Goal: Information Seeking & Learning: Get advice/opinions

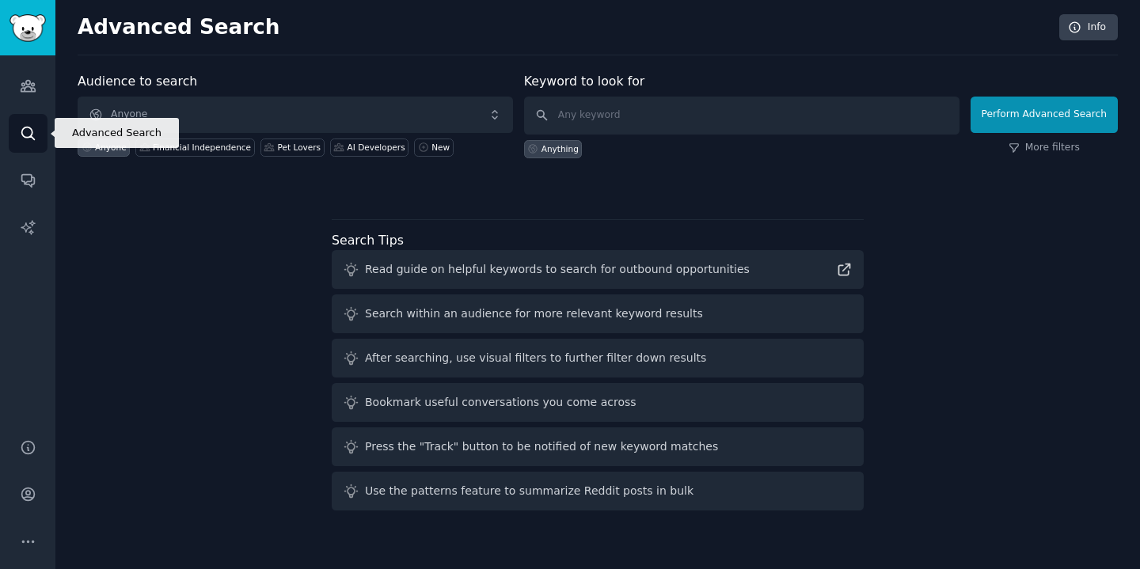
click at [27, 134] on icon "Sidebar" at bounding box center [28, 133] width 17 height 17
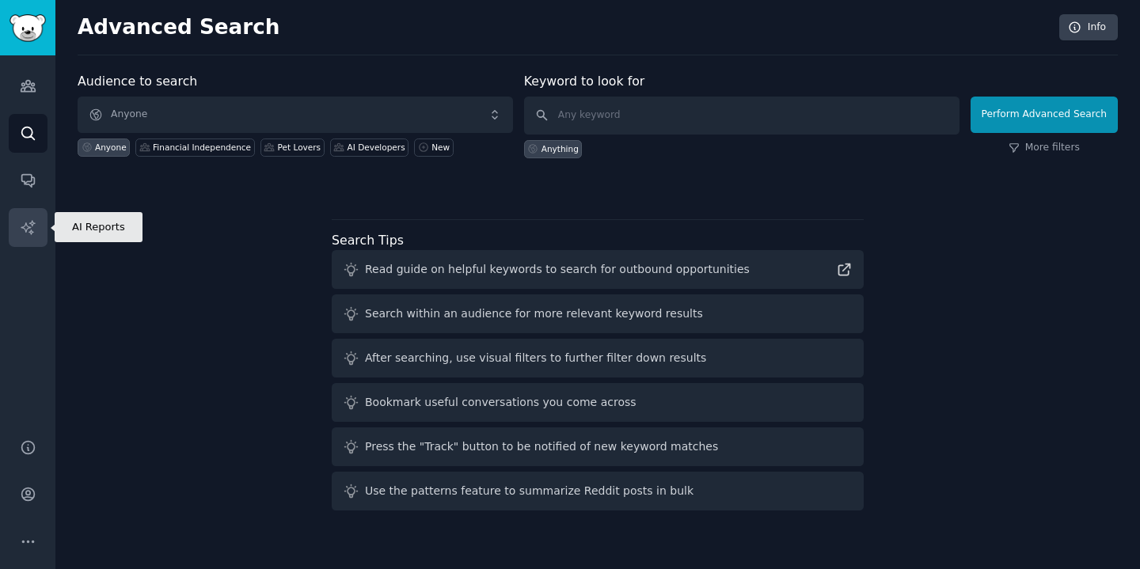
click at [25, 223] on icon "Sidebar" at bounding box center [27, 226] width 13 height 13
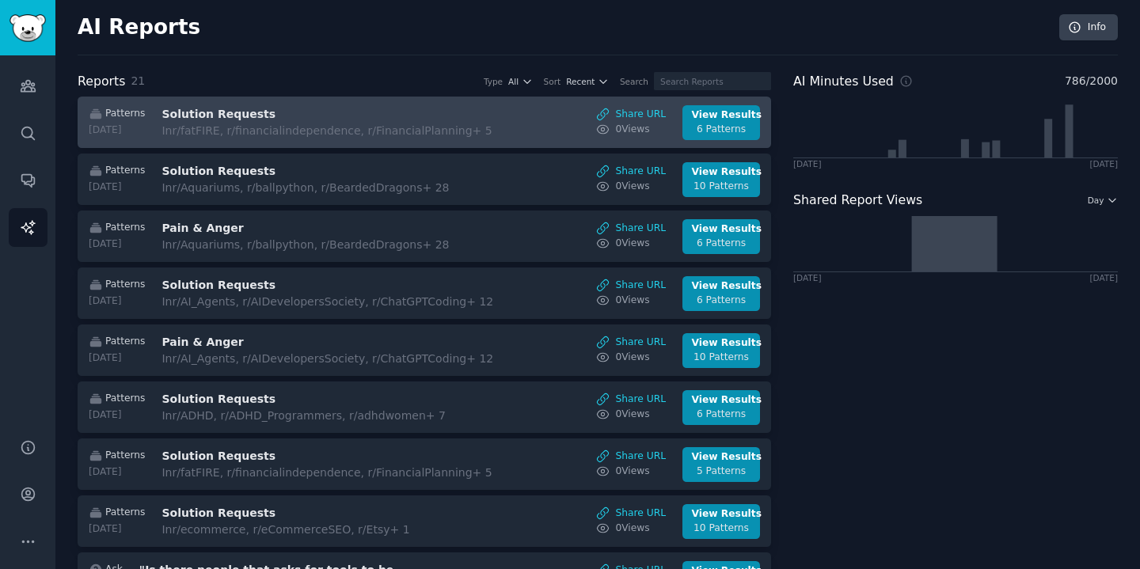
click at [301, 116] on h3 "Solution Requests" at bounding box center [295, 114] width 266 height 17
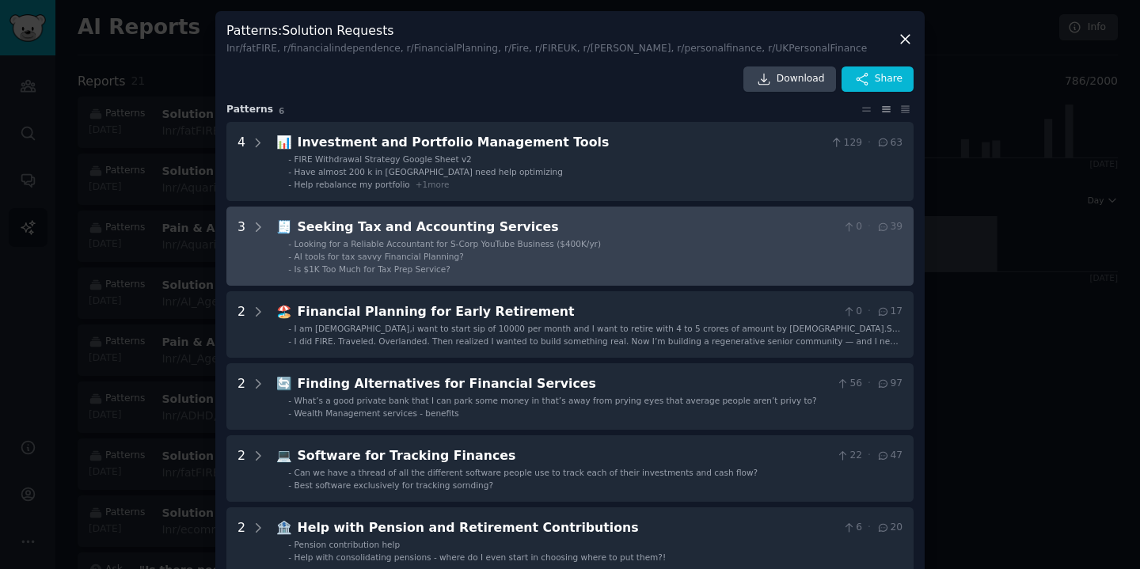
scroll to position [32, 0]
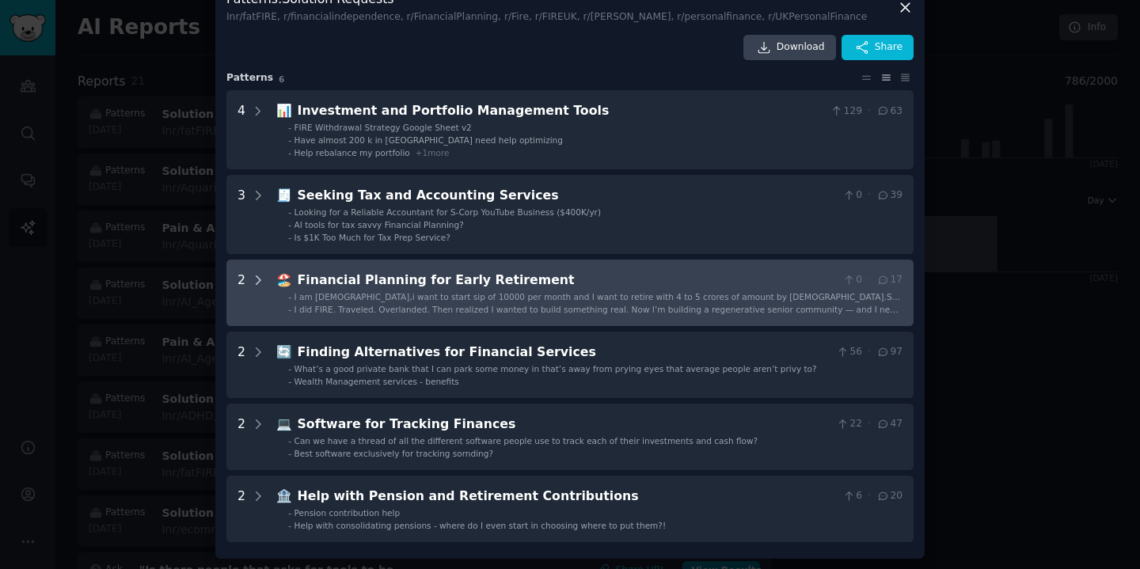
click at [257, 283] on icon at bounding box center [259, 280] width 4 height 8
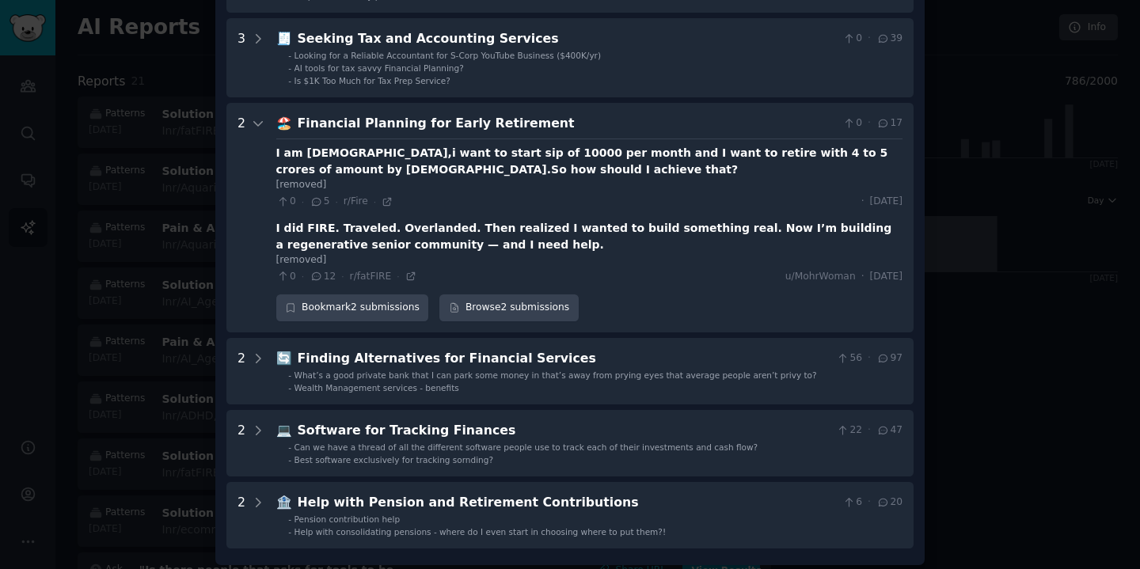
scroll to position [195, 0]
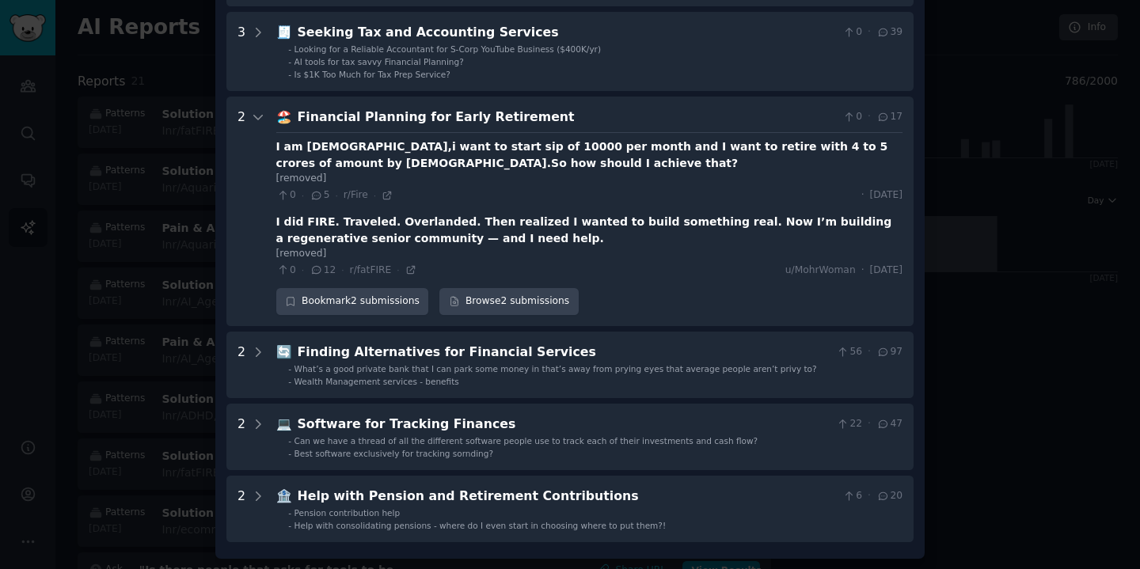
click at [156, 281] on div at bounding box center [570, 284] width 1140 height 569
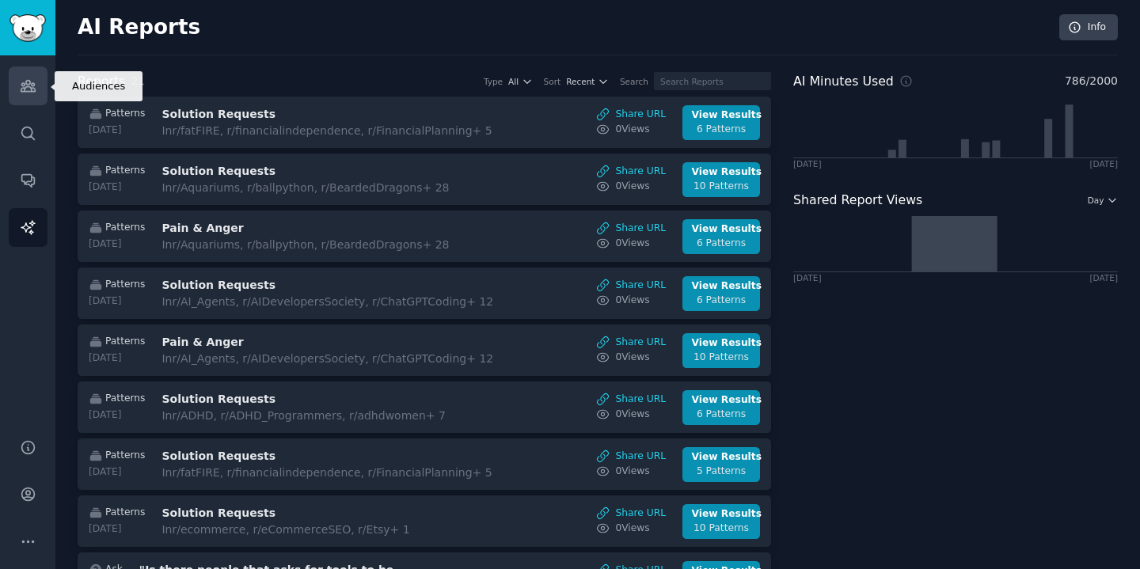
click at [21, 77] on link "Audiences" at bounding box center [28, 86] width 39 height 39
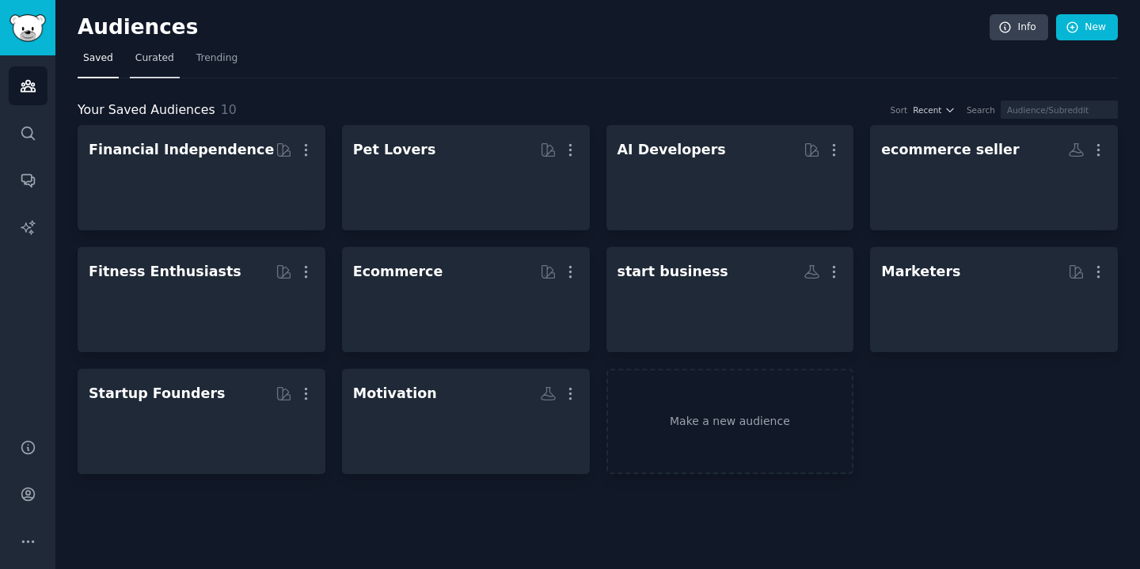
click at [143, 57] on span "Curated" at bounding box center [154, 58] width 39 height 14
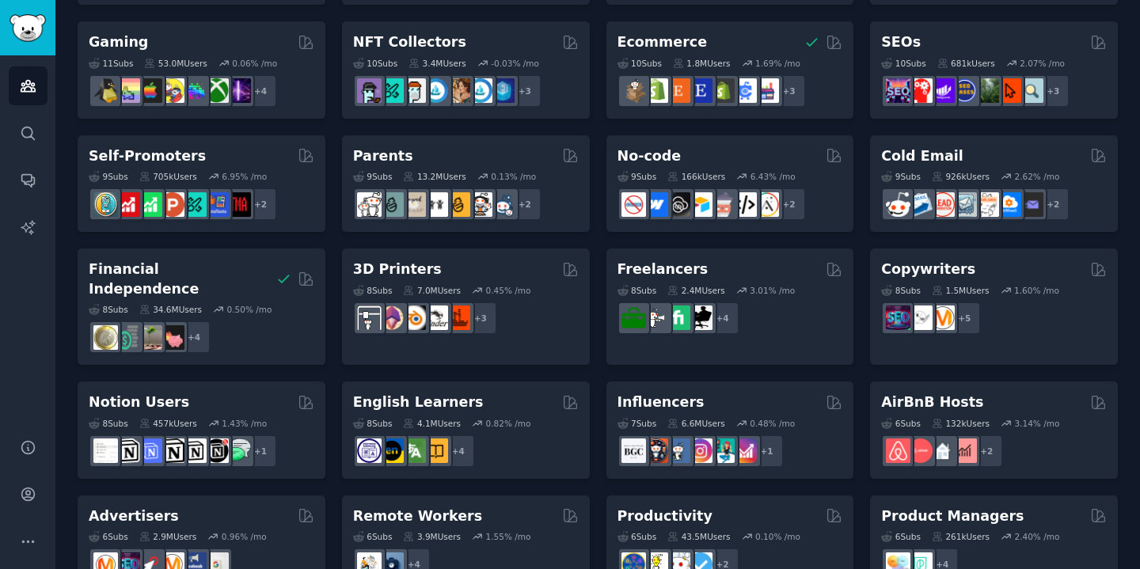
scroll to position [561, 0]
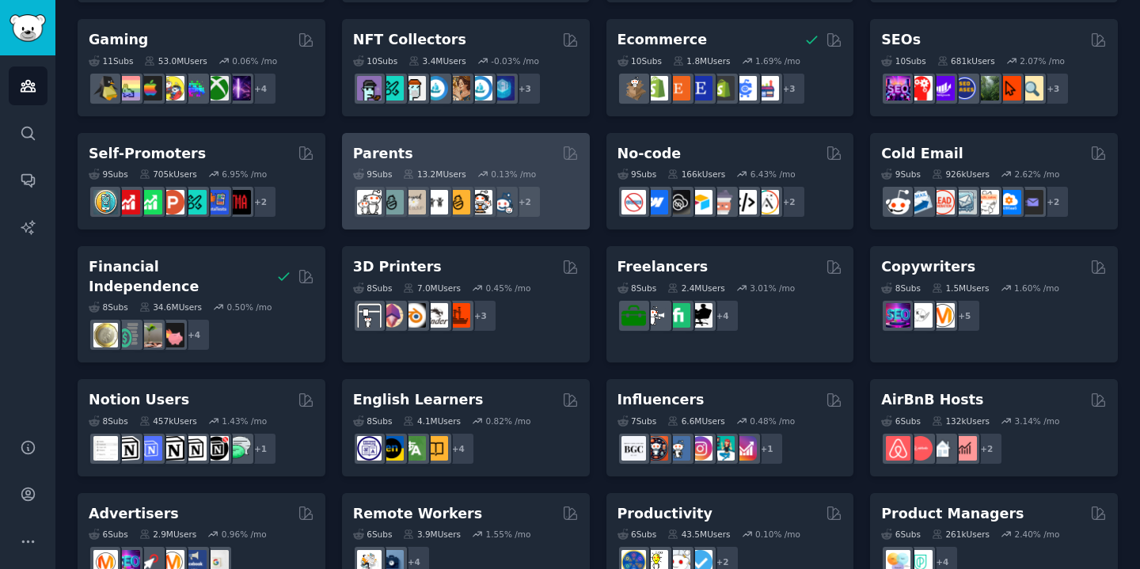
click at [499, 146] on div "Parents" at bounding box center [466, 154] width 226 height 20
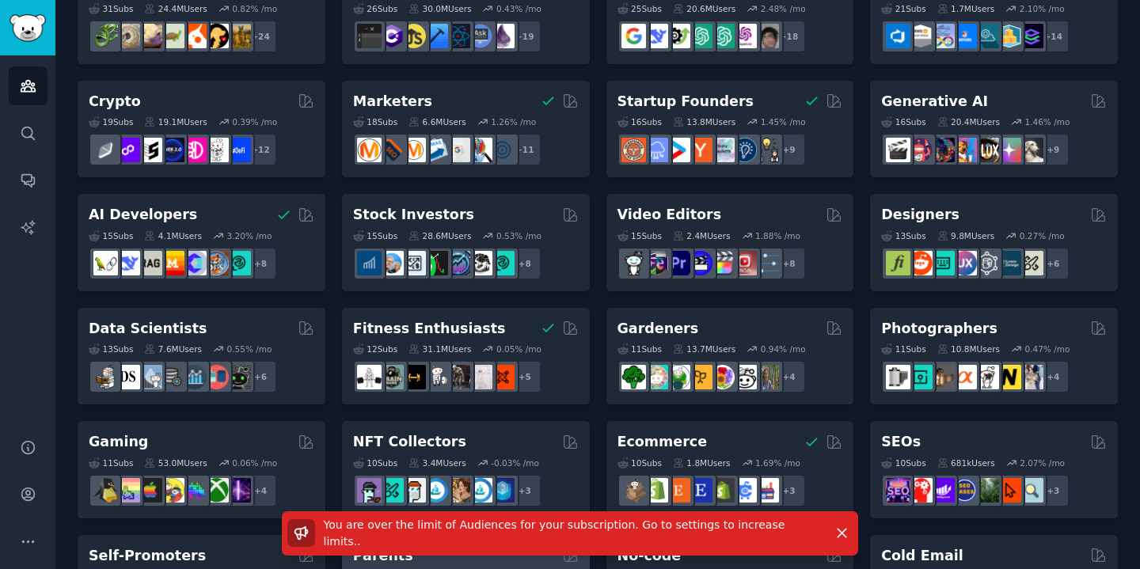
scroll to position [0, 0]
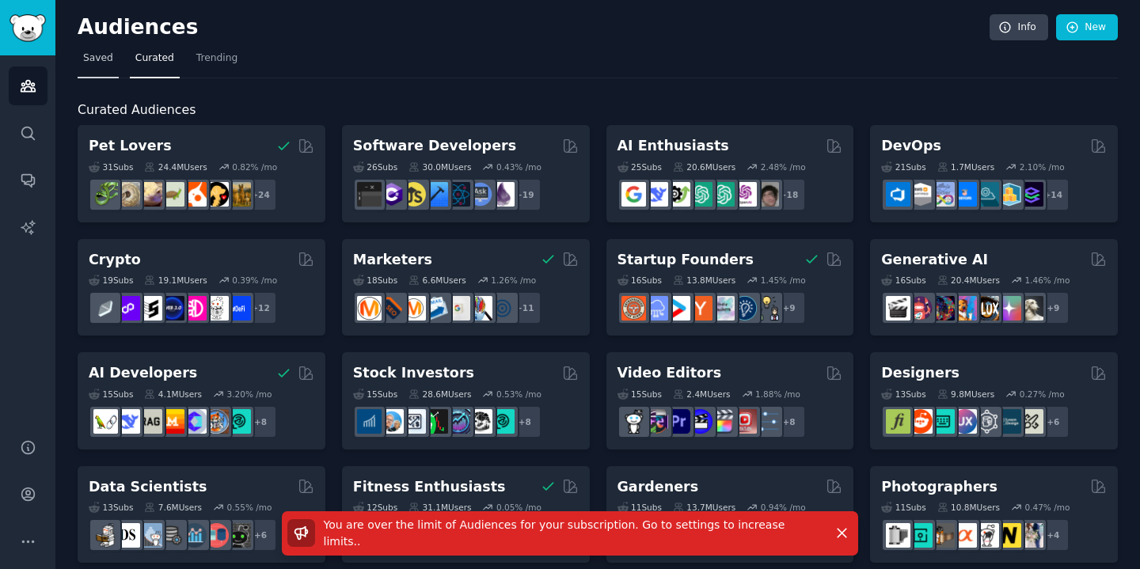
click at [79, 74] on link "Saved" at bounding box center [98, 62] width 41 height 32
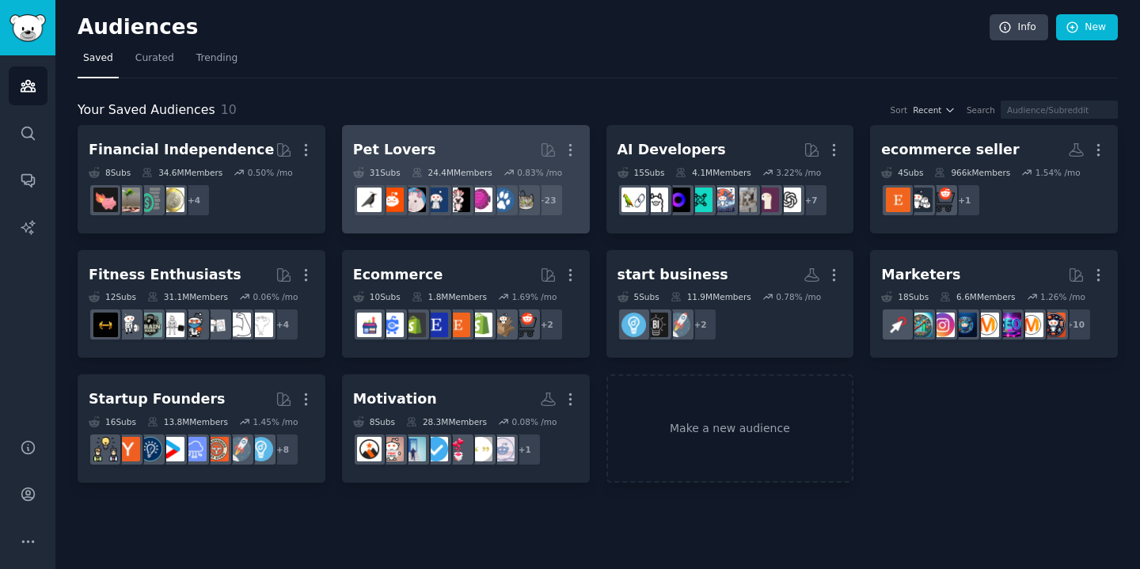
click at [499, 134] on link "Pet Lovers Curated by GummySearch More 31 Sub s 24.4M Members 0.83 % /mo + 23" at bounding box center [466, 179] width 248 height 108
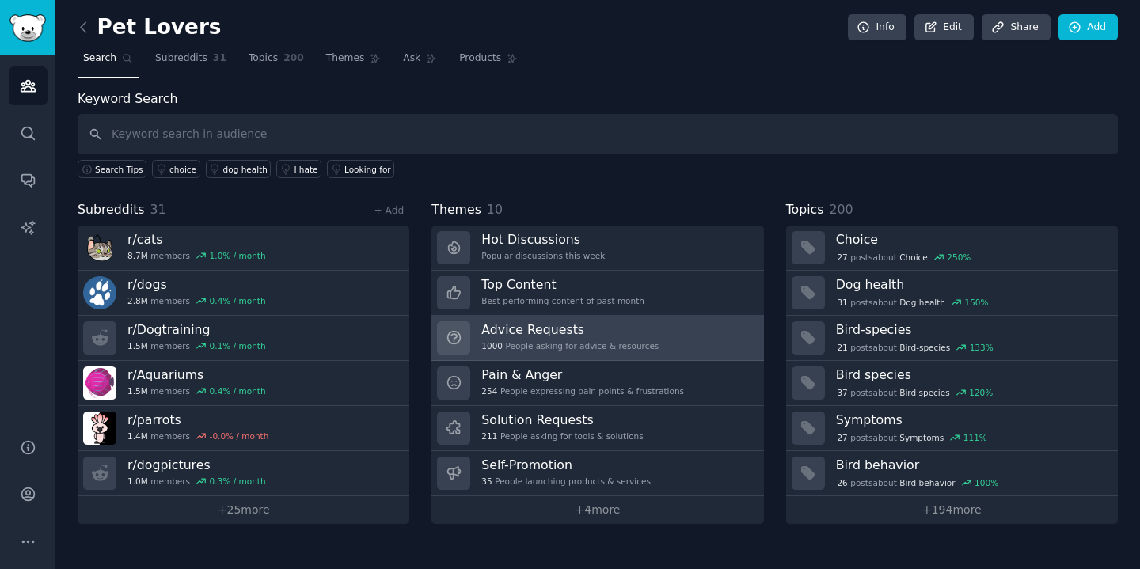
click at [645, 338] on div "Advice Requests 1000 People asking for advice & resources" at bounding box center [569, 337] width 177 height 33
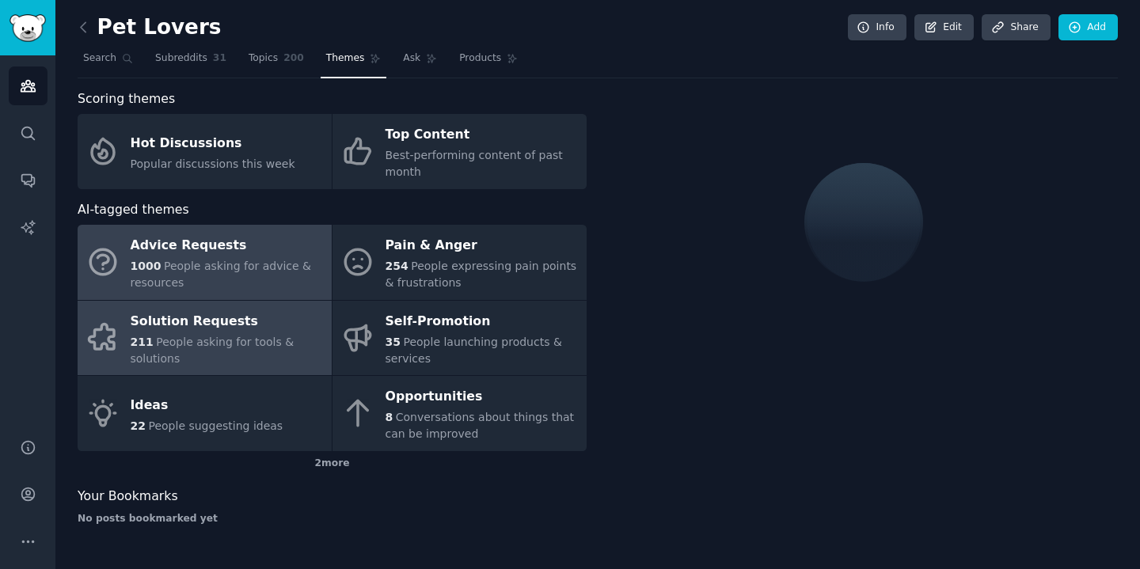
click at [299, 321] on div "Solution Requests" at bounding box center [227, 321] width 193 height 25
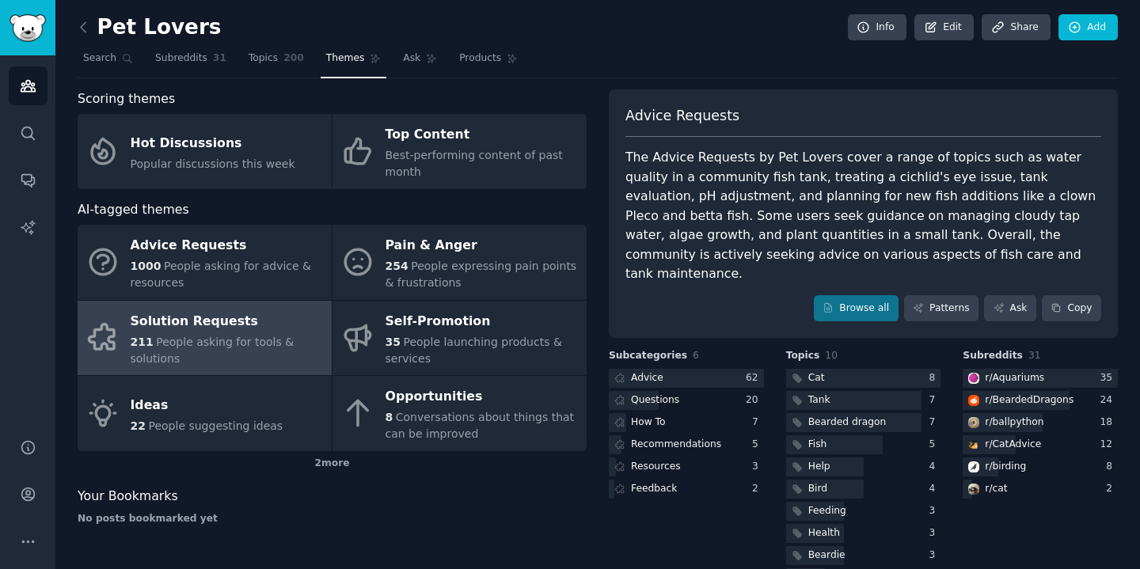
click at [242, 313] on div "Solution Requests" at bounding box center [227, 321] width 193 height 25
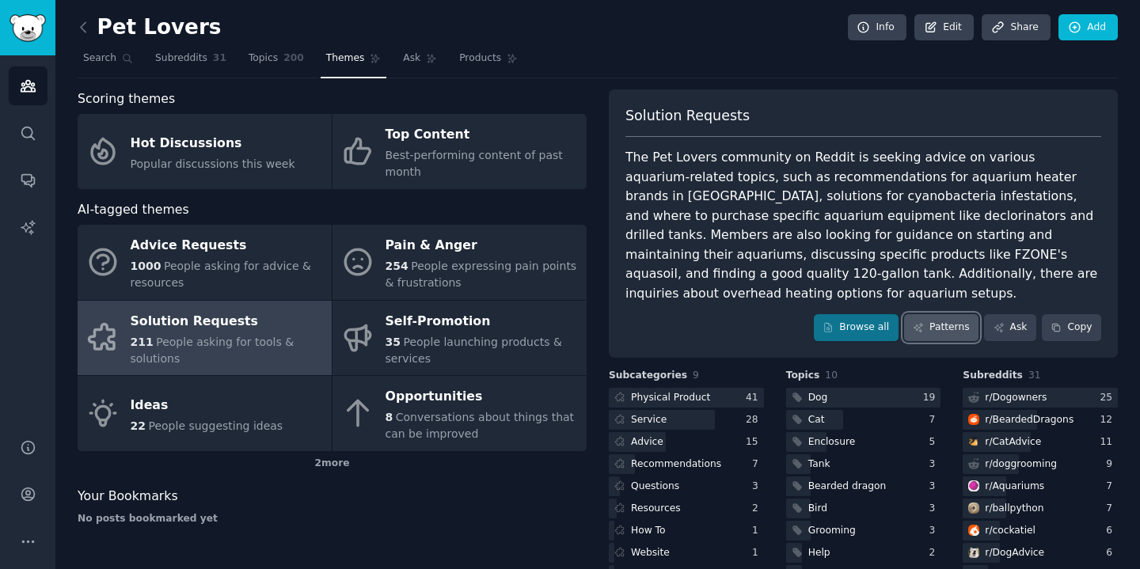
click at [949, 314] on link "Patterns" at bounding box center [941, 327] width 74 height 27
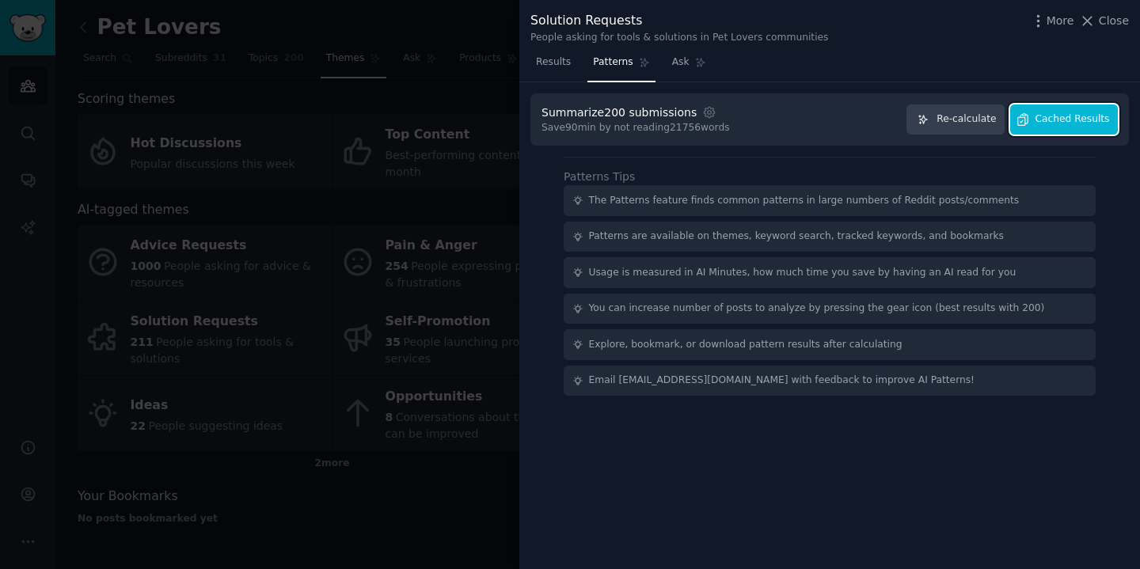
click at [1051, 119] on span "Cached Results" at bounding box center [1073, 119] width 74 height 14
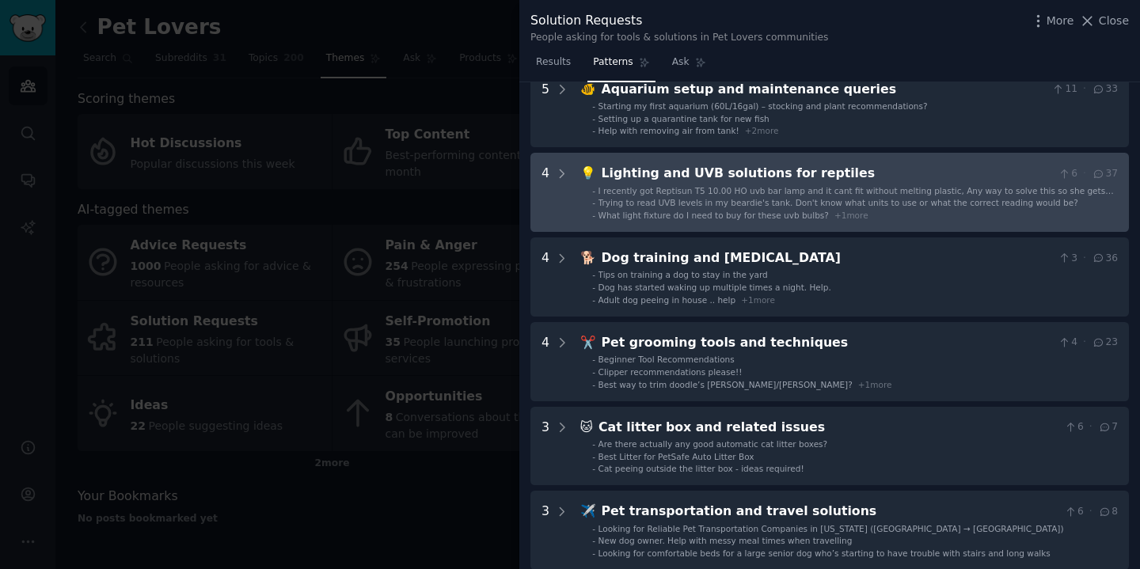
scroll to position [119, 0]
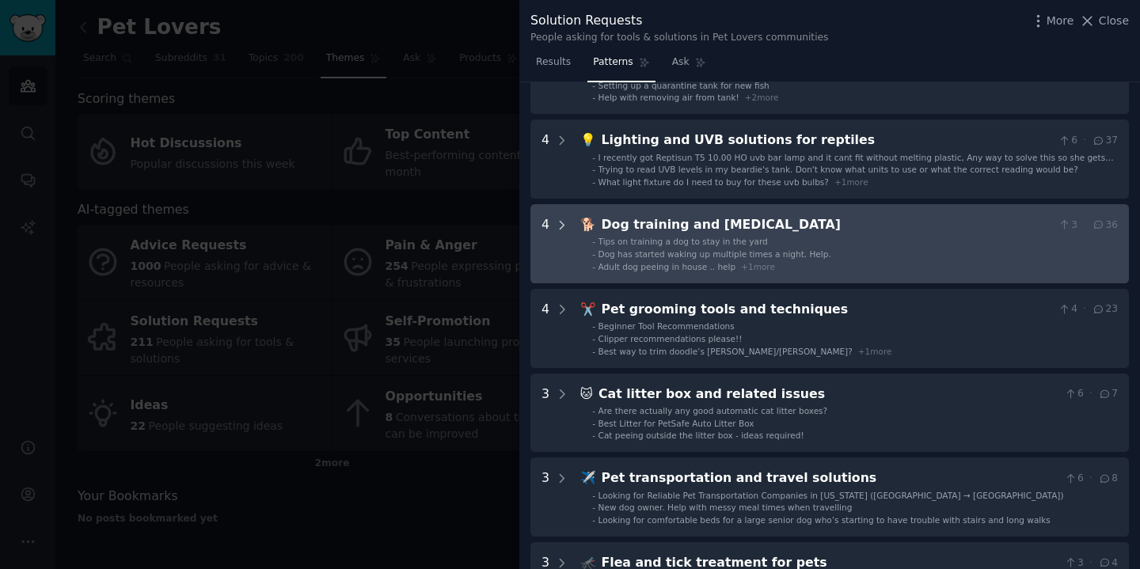
click at [558, 227] on icon at bounding box center [562, 226] width 14 height 14
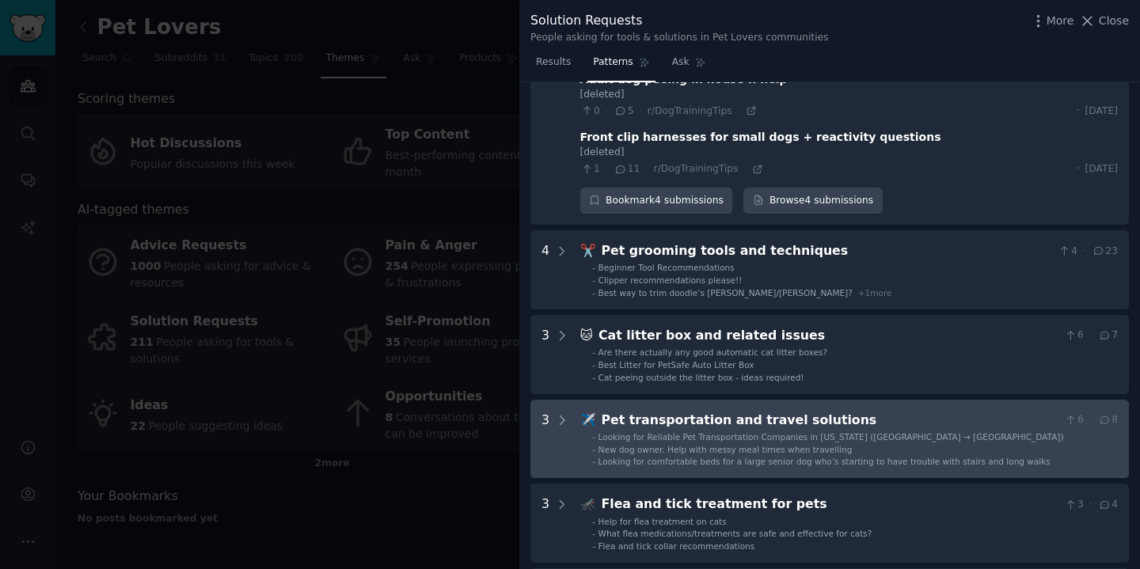
scroll to position [797, 0]
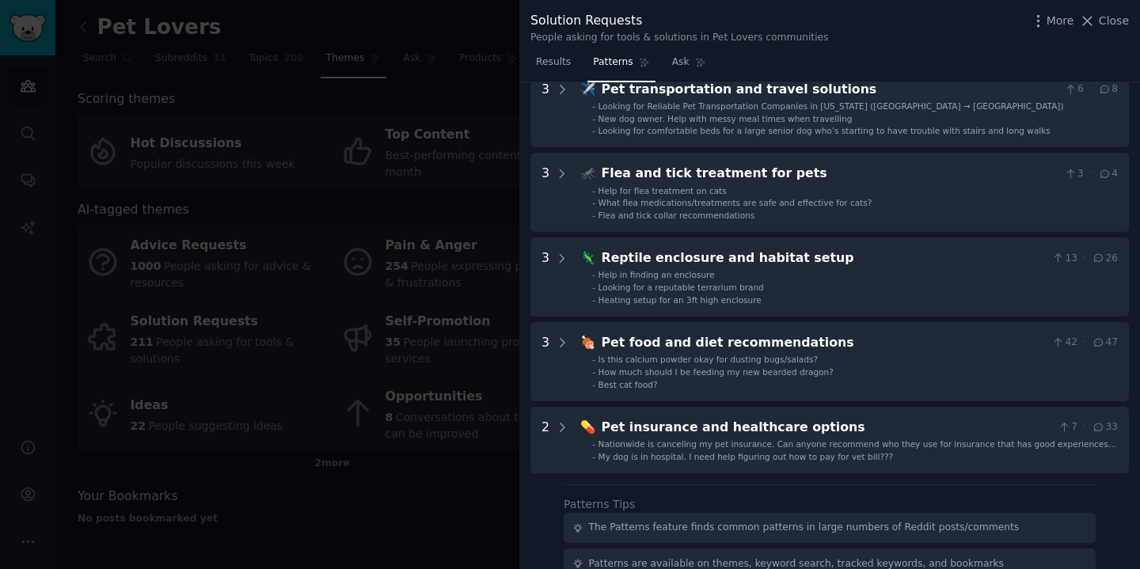
click at [218, 233] on div at bounding box center [570, 284] width 1140 height 569
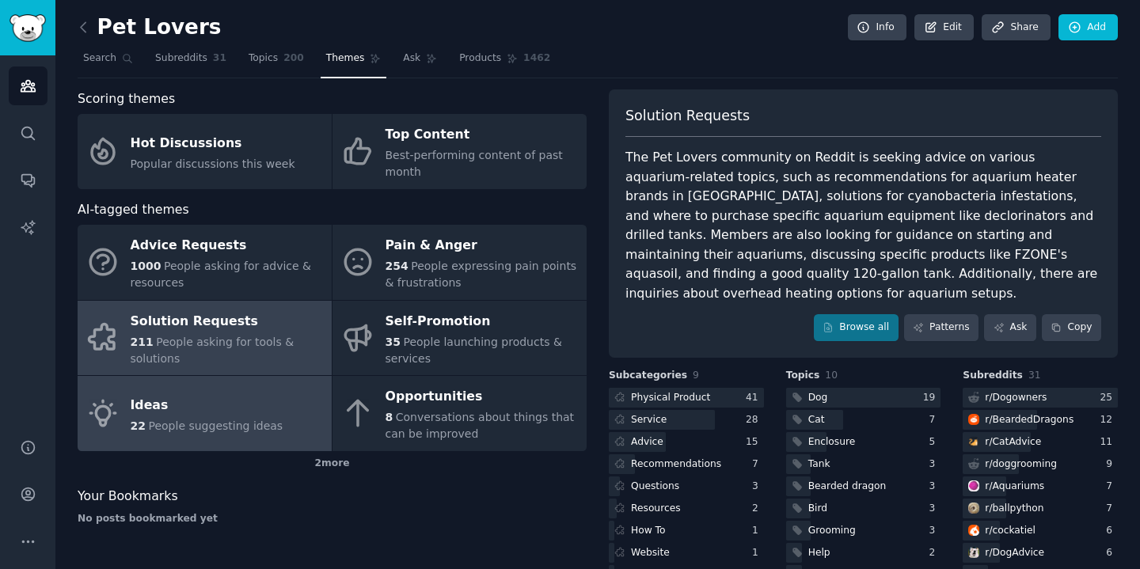
click at [247, 397] on div "Ideas" at bounding box center [207, 405] width 153 height 25
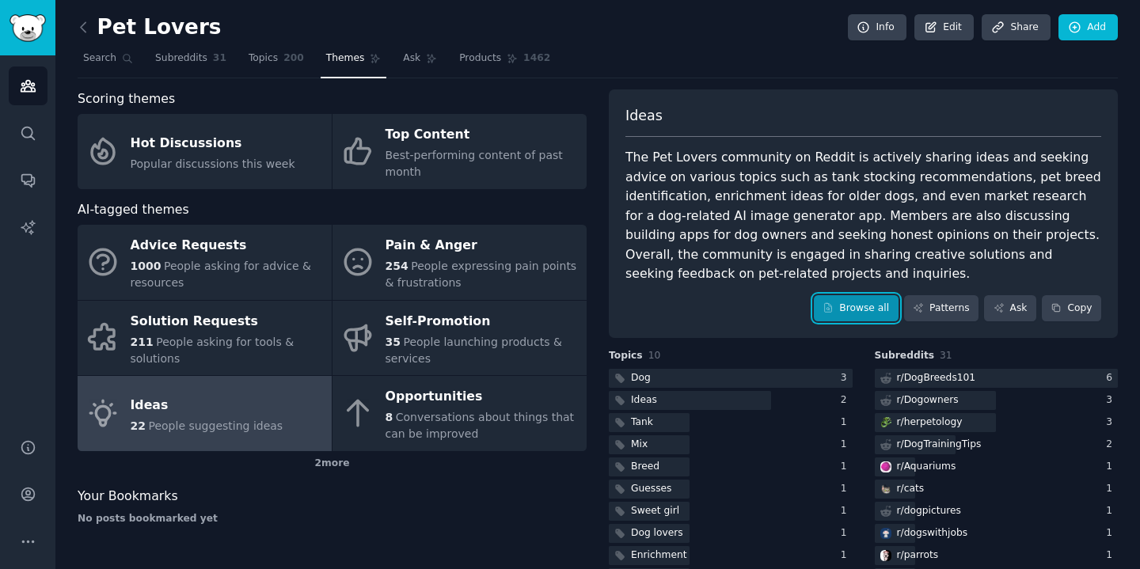
click at [842, 305] on link "Browse all" at bounding box center [856, 308] width 85 height 27
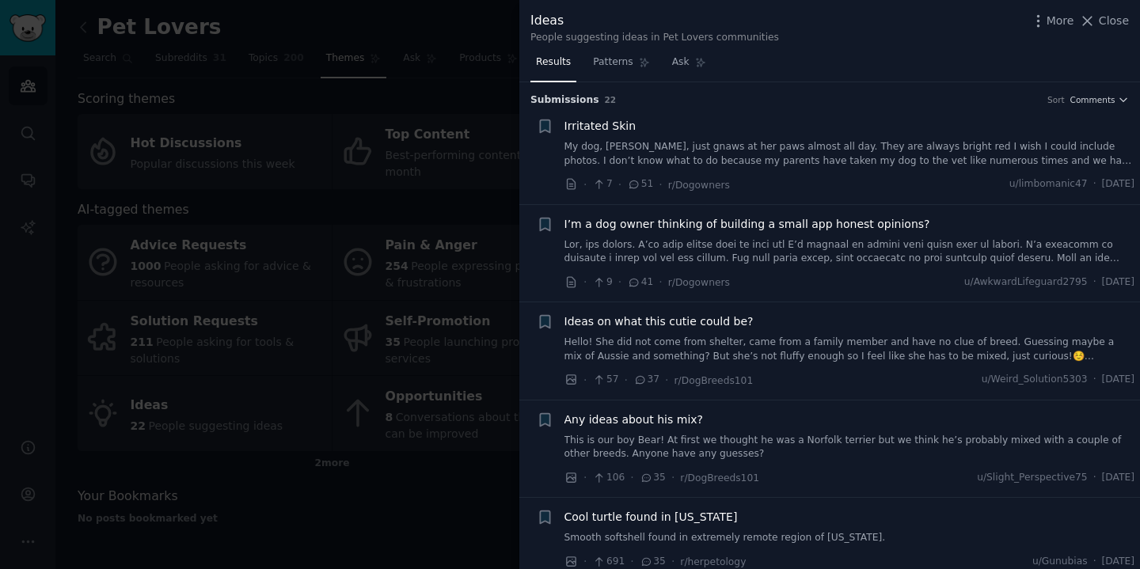
click at [744, 242] on link at bounding box center [850, 252] width 571 height 28
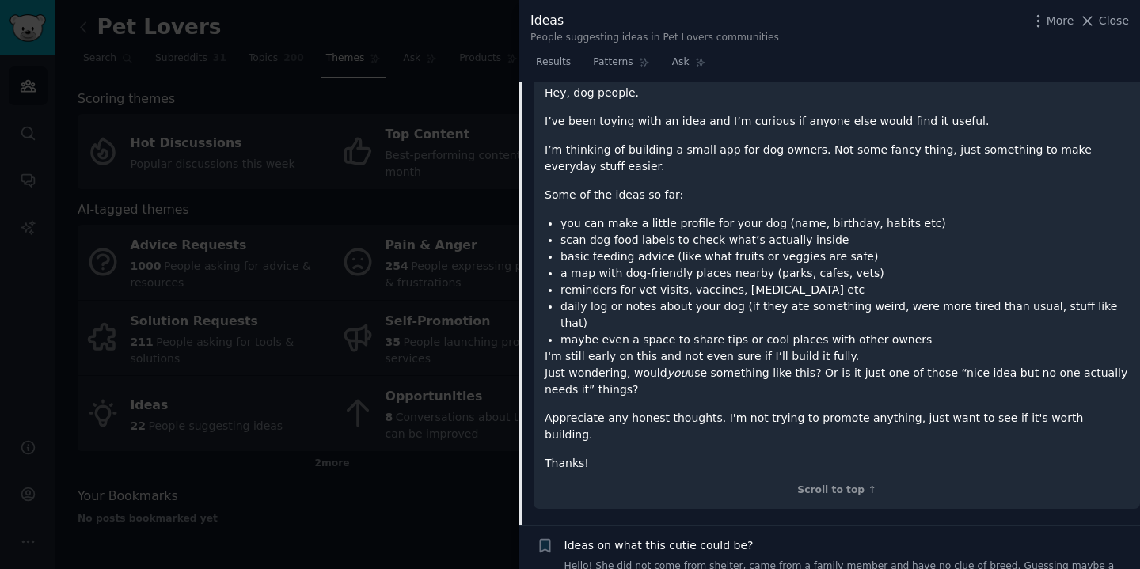
scroll to position [172, 0]
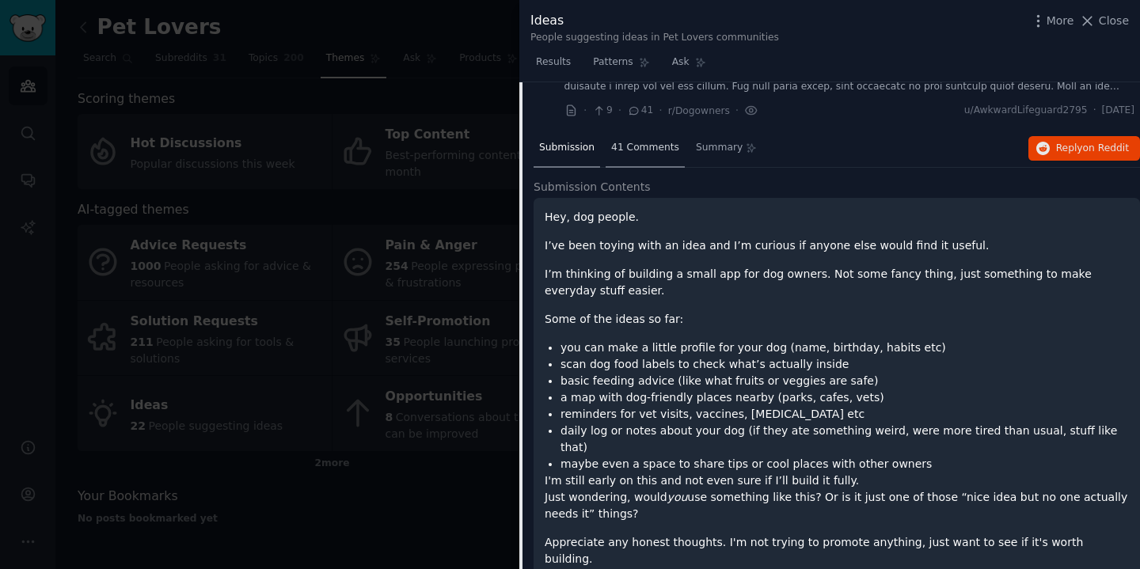
click at [655, 150] on span "41 Comments" at bounding box center [645, 148] width 68 height 14
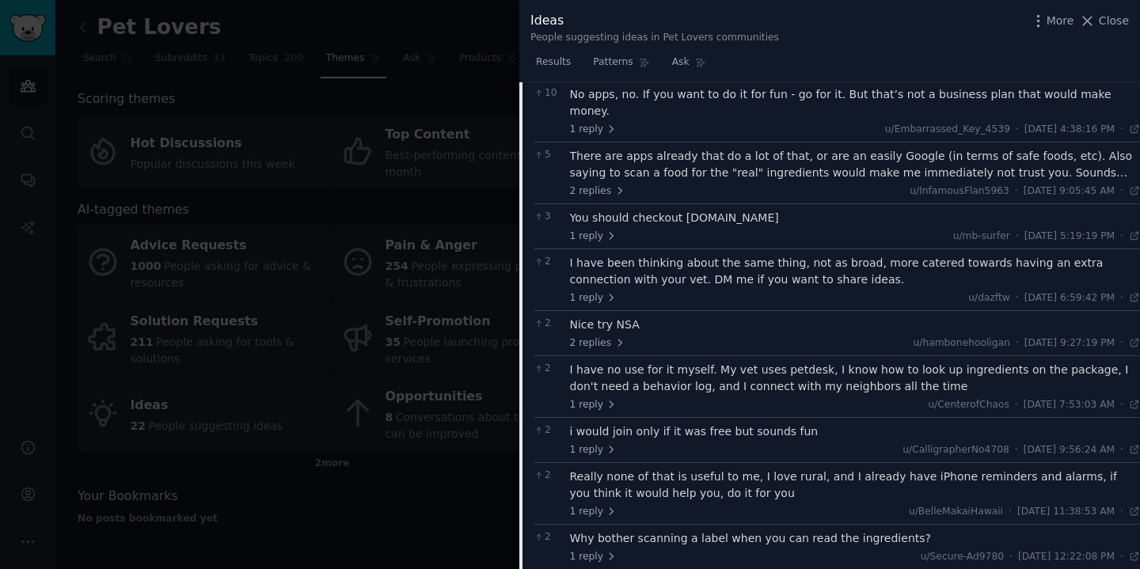
scroll to position [301, 0]
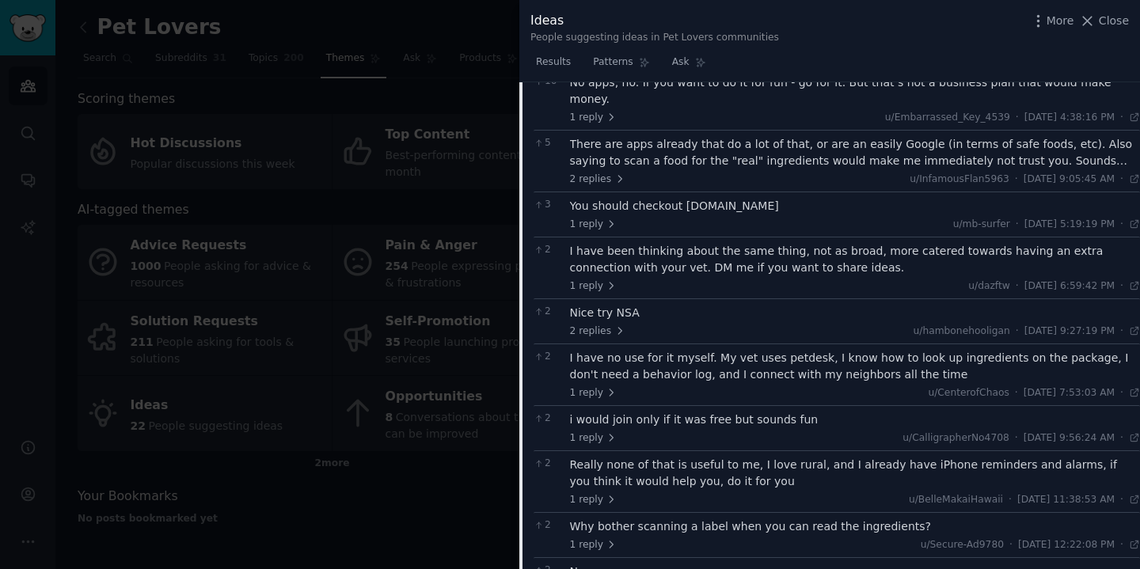
click at [145, 272] on div at bounding box center [570, 284] width 1140 height 569
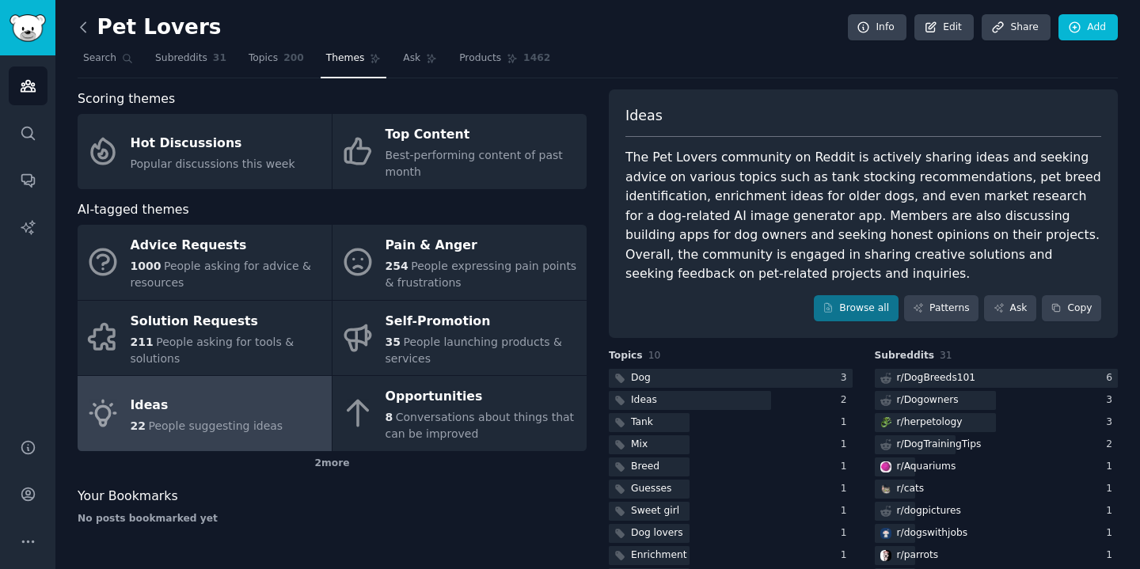
click at [90, 22] on icon at bounding box center [83, 27] width 17 height 17
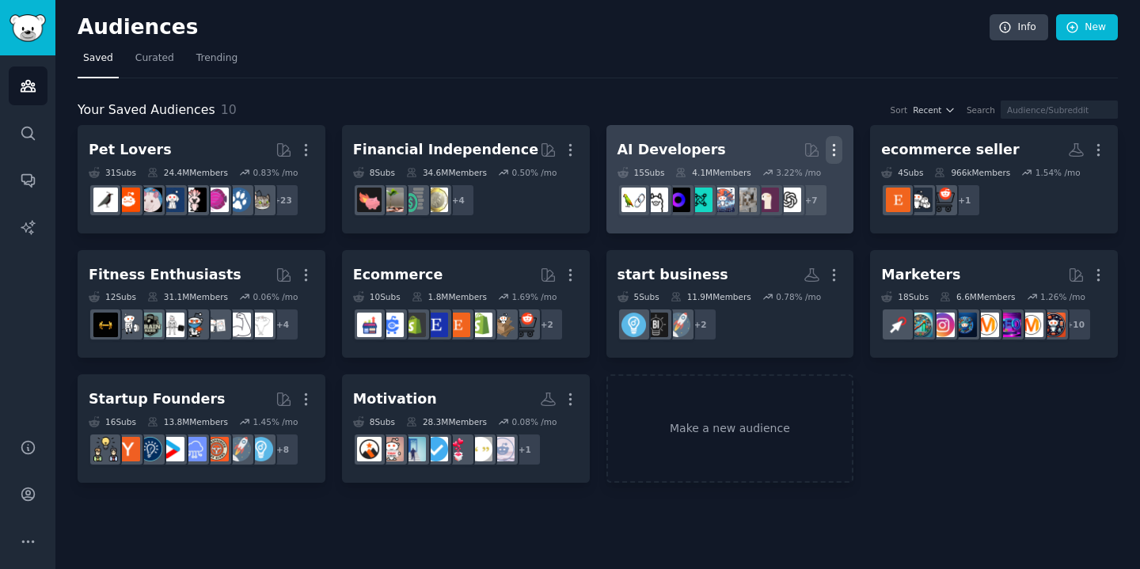
click at [832, 151] on icon "button" at bounding box center [834, 150] width 17 height 17
click at [835, 152] on icon "button" at bounding box center [834, 150] width 17 height 17
click at [764, 139] on h2 "AI Developers Curated by GummySearch More" at bounding box center [731, 150] width 226 height 28
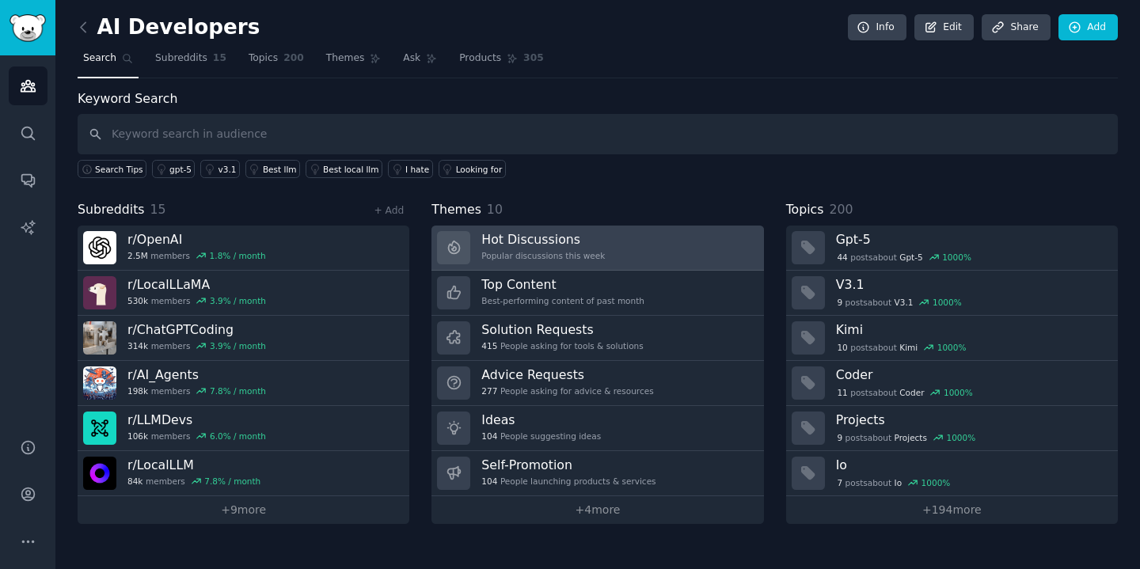
click at [660, 254] on link "Hot Discussions Popular discussions this week" at bounding box center [598, 248] width 332 height 45
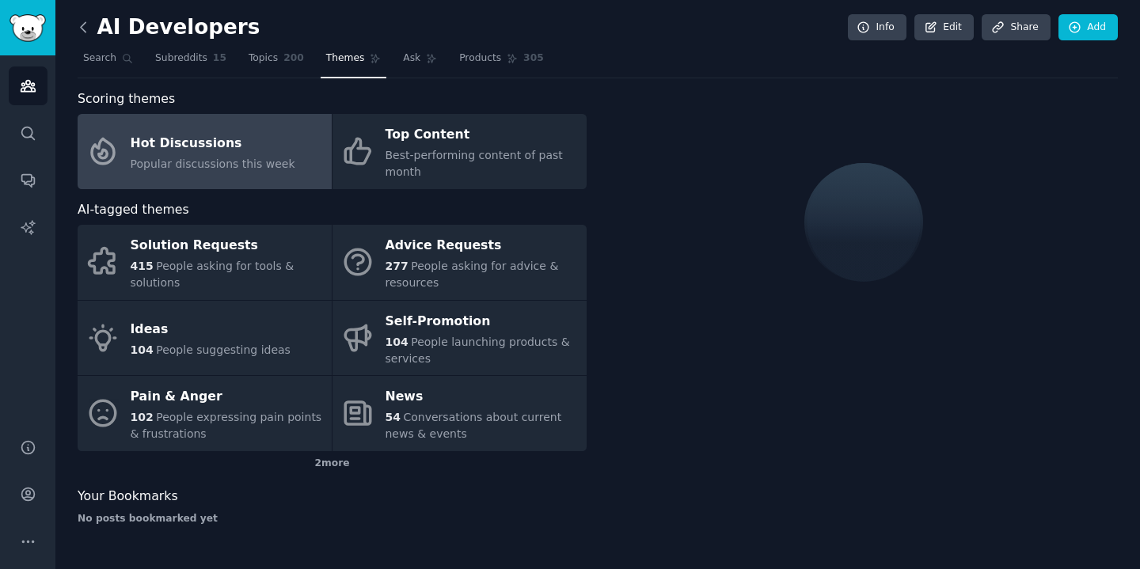
click at [87, 26] on icon at bounding box center [83, 27] width 17 height 17
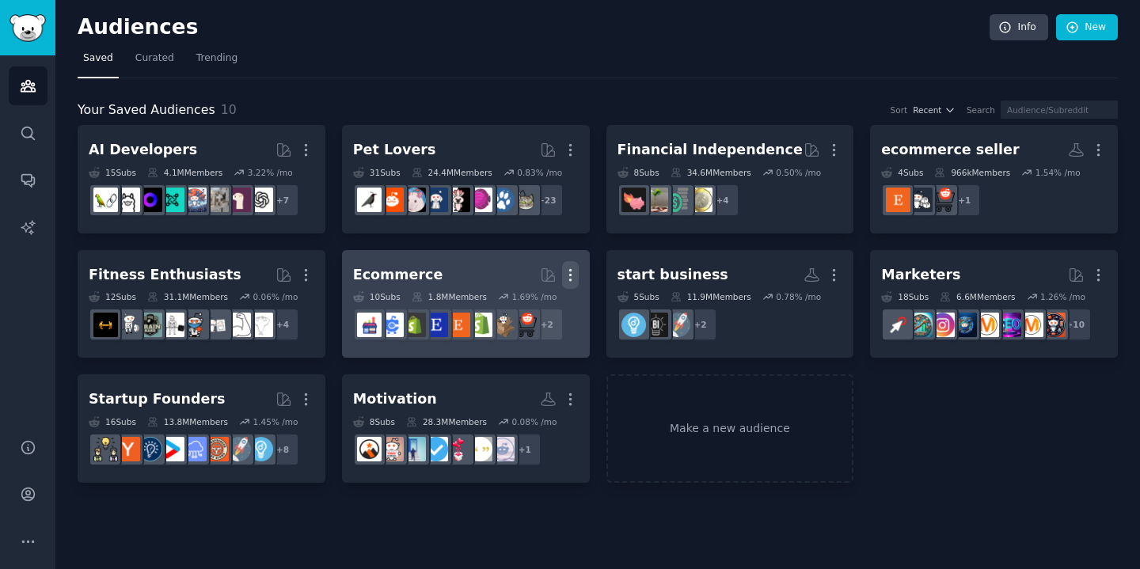
click at [566, 272] on icon "button" at bounding box center [570, 275] width 17 height 17
click at [525, 313] on p "Delete" at bounding box center [527, 308] width 36 height 17
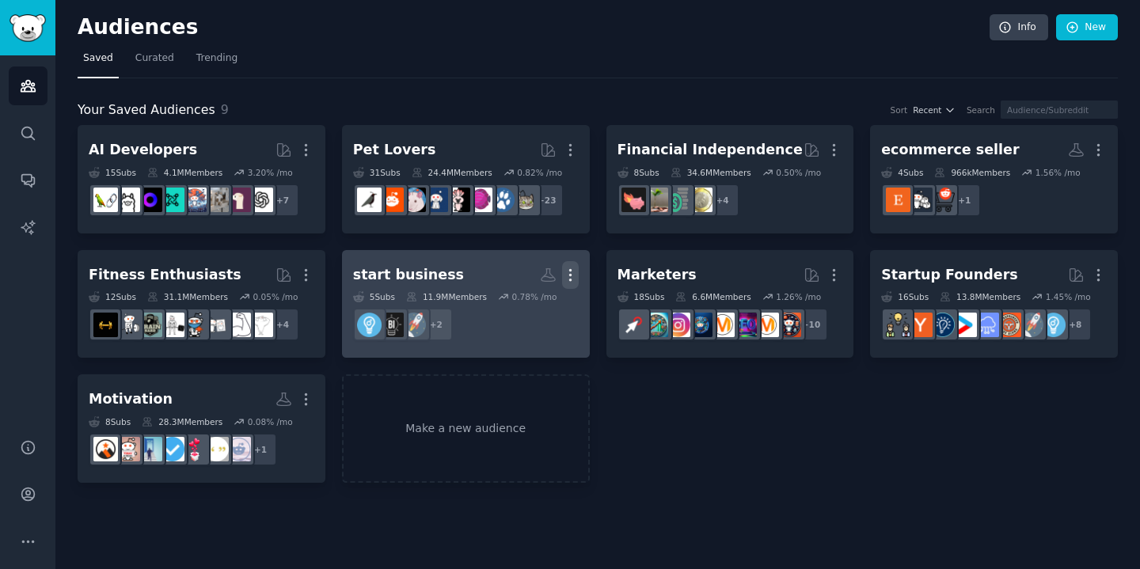
click at [576, 272] on icon "button" at bounding box center [570, 275] width 17 height 17
click at [541, 303] on p "Delete" at bounding box center [527, 308] width 36 height 17
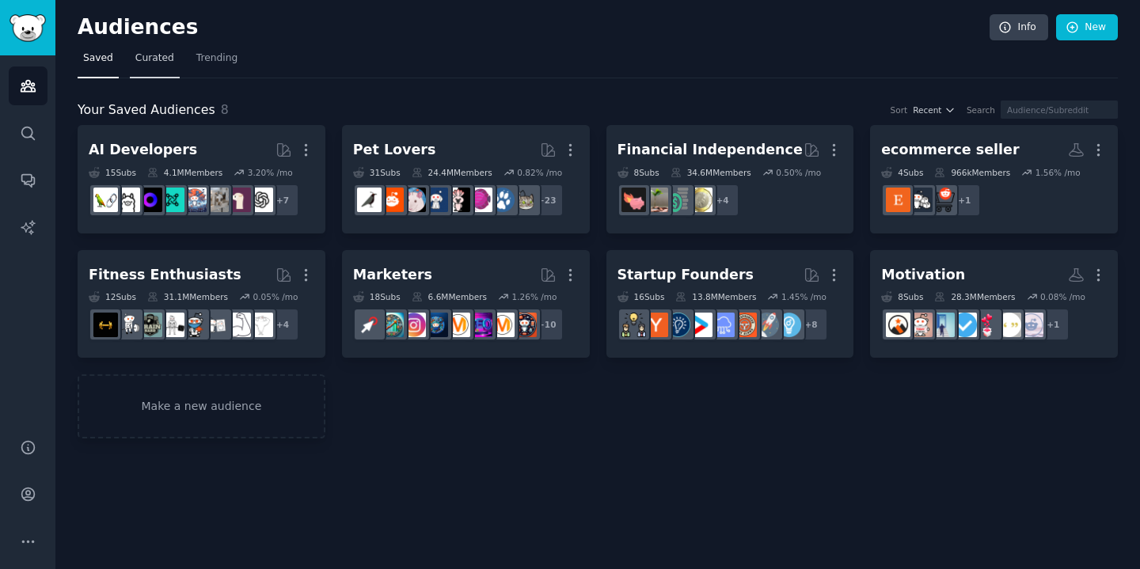
click at [147, 61] on span "Curated" at bounding box center [154, 58] width 39 height 14
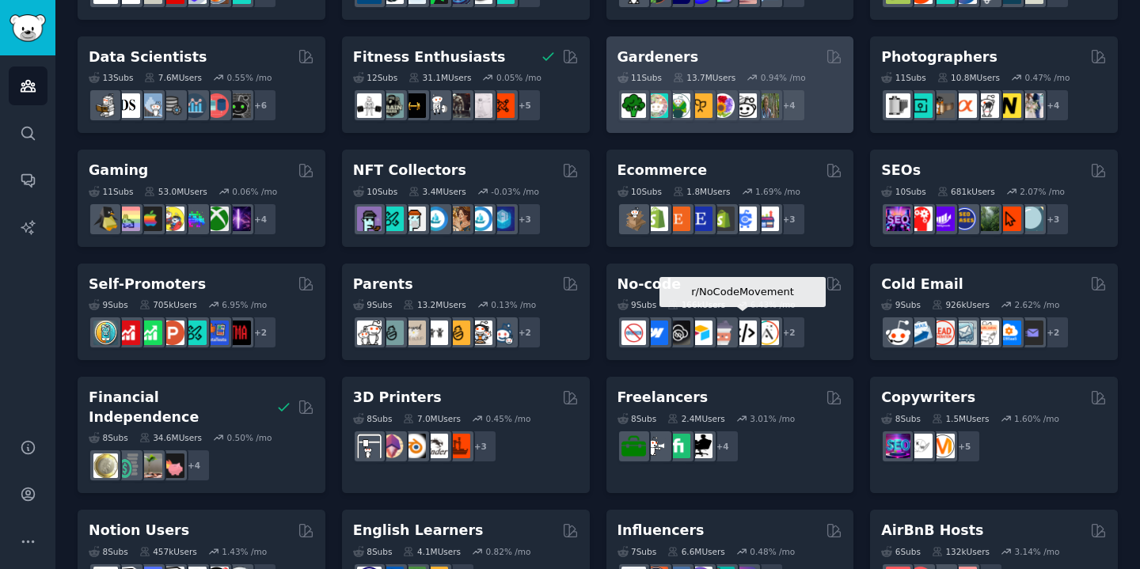
scroll to position [477, 0]
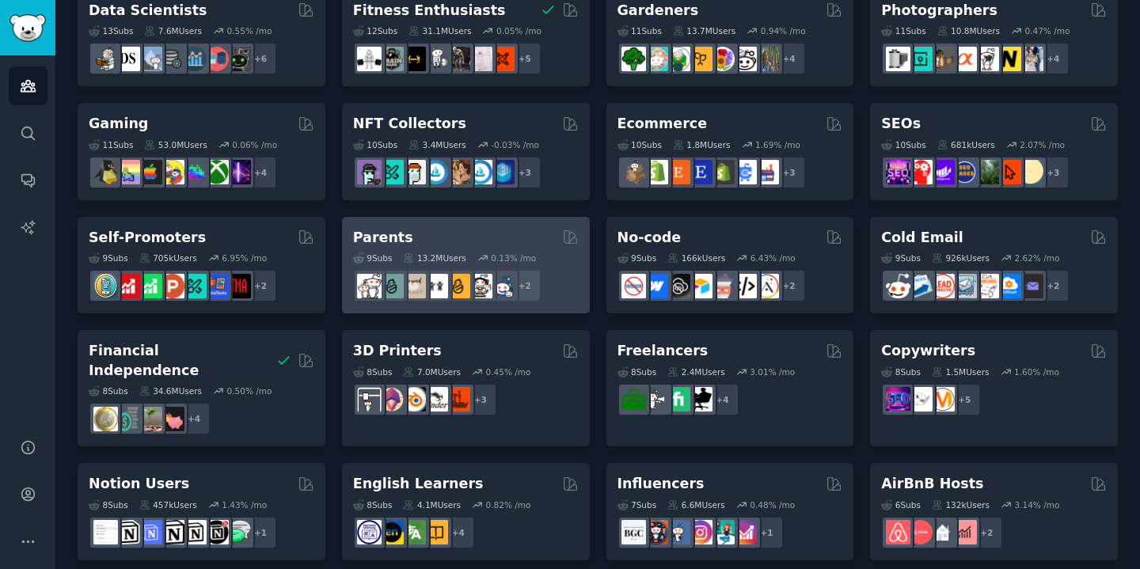
click at [512, 234] on div "Parents" at bounding box center [466, 238] width 226 height 20
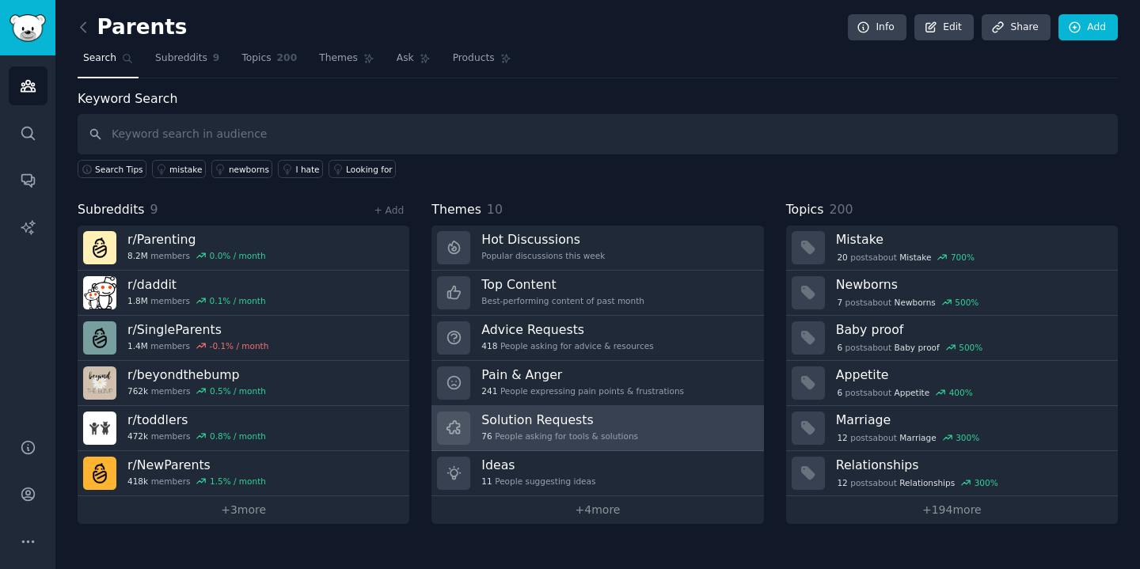
click at [641, 421] on link "Solution Requests 76 People asking for tools & solutions" at bounding box center [598, 428] width 332 height 45
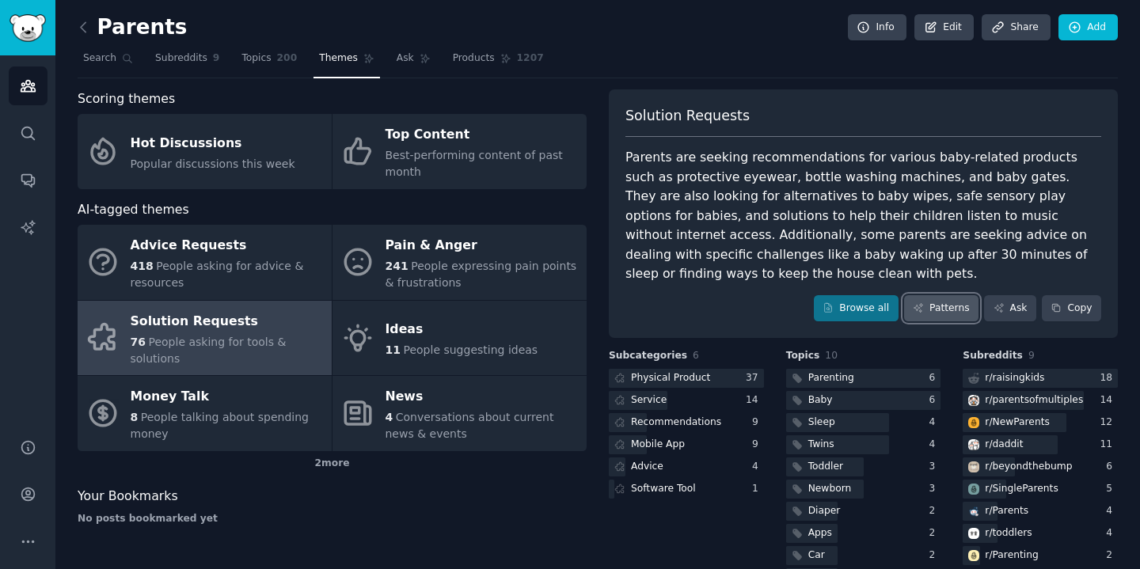
click at [917, 311] on icon at bounding box center [918, 308] width 9 height 9
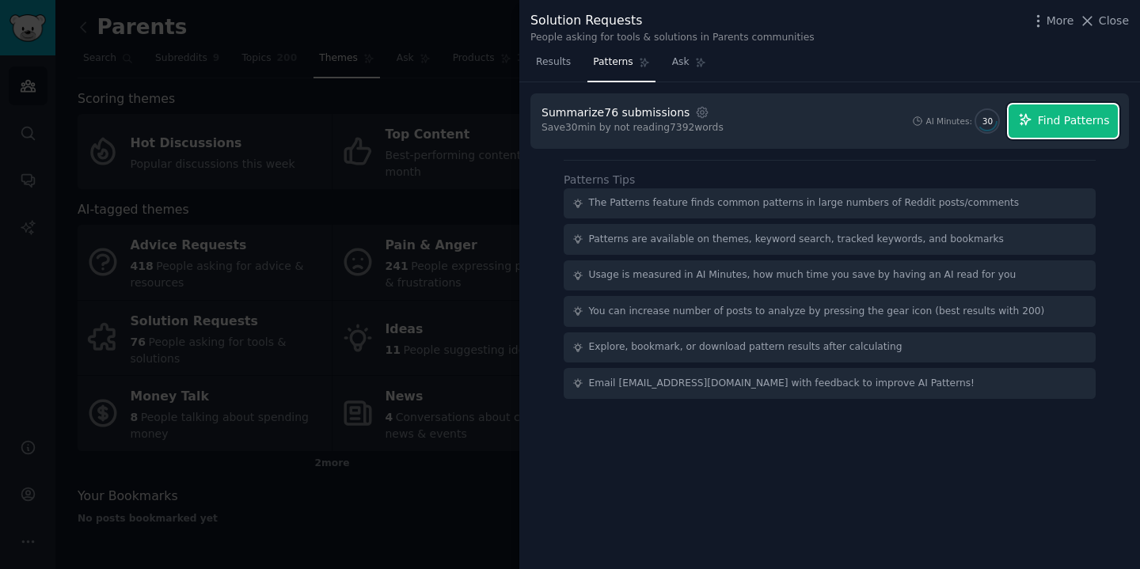
click at [1048, 120] on span "Find Patterns" at bounding box center [1074, 120] width 72 height 17
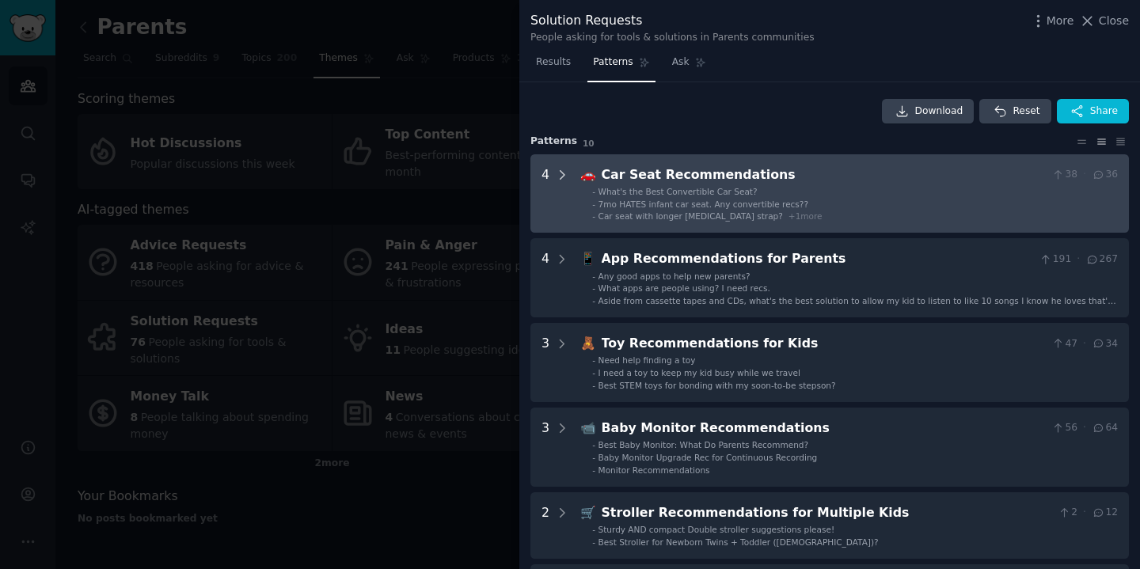
click at [561, 173] on icon at bounding box center [562, 175] width 14 height 14
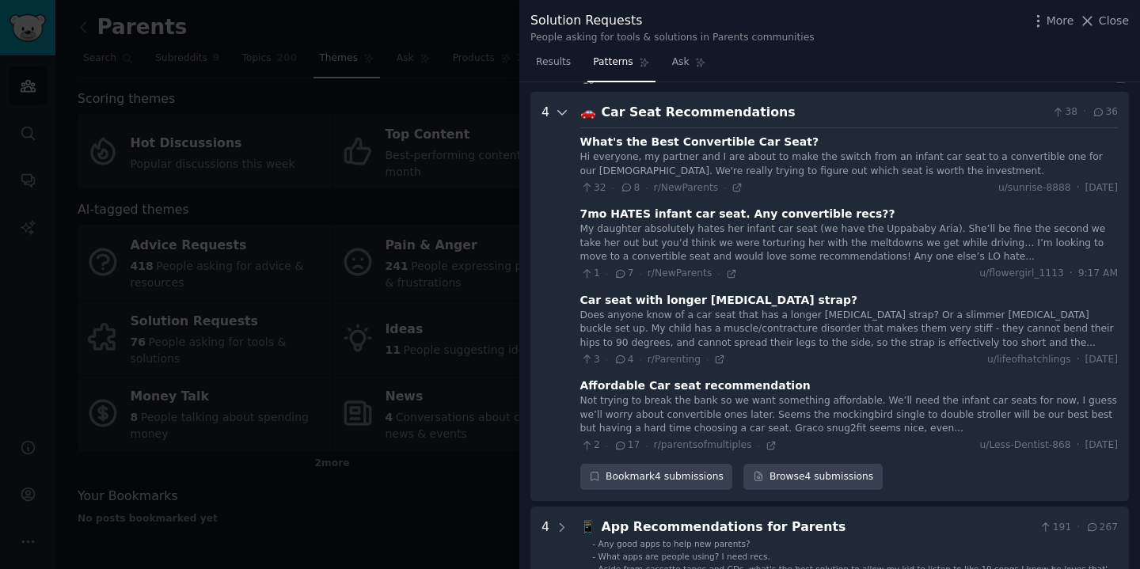
scroll to position [72, 0]
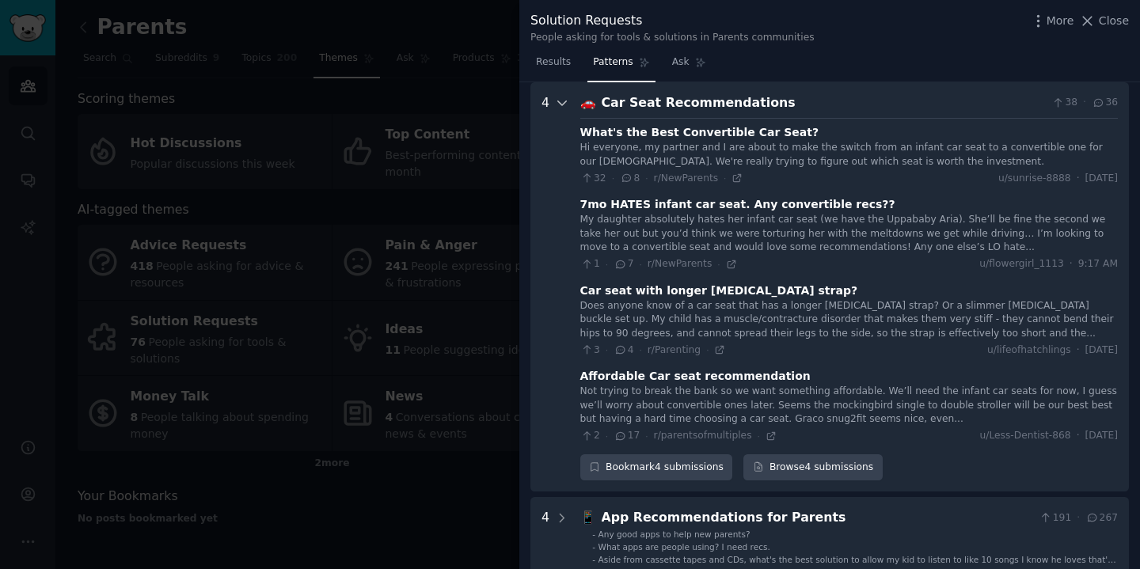
click at [561, 104] on icon at bounding box center [562, 103] width 14 height 14
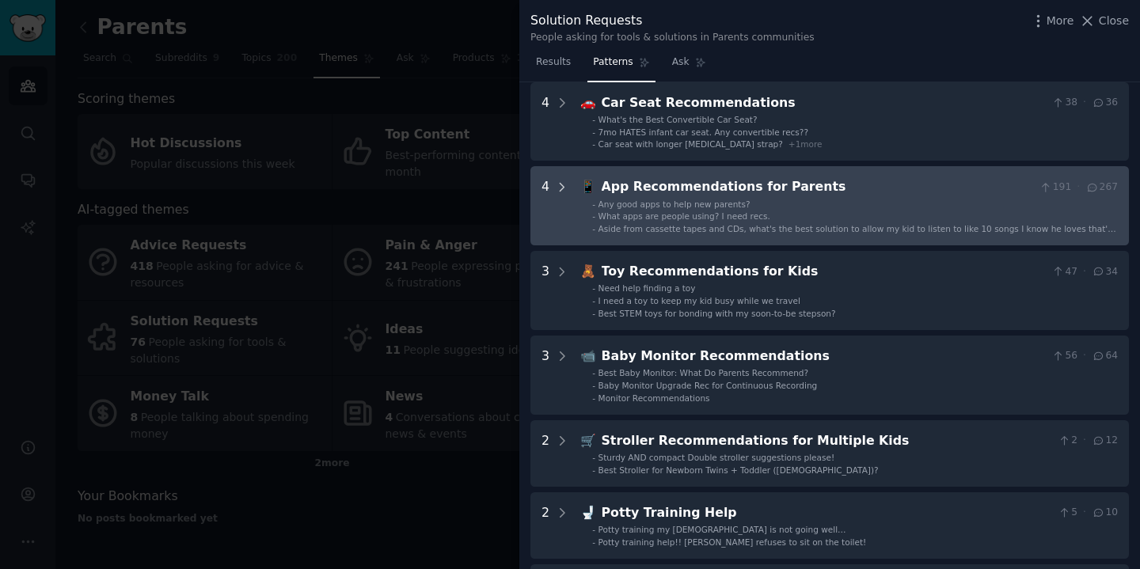
click at [562, 188] on icon at bounding box center [563, 187] width 4 height 8
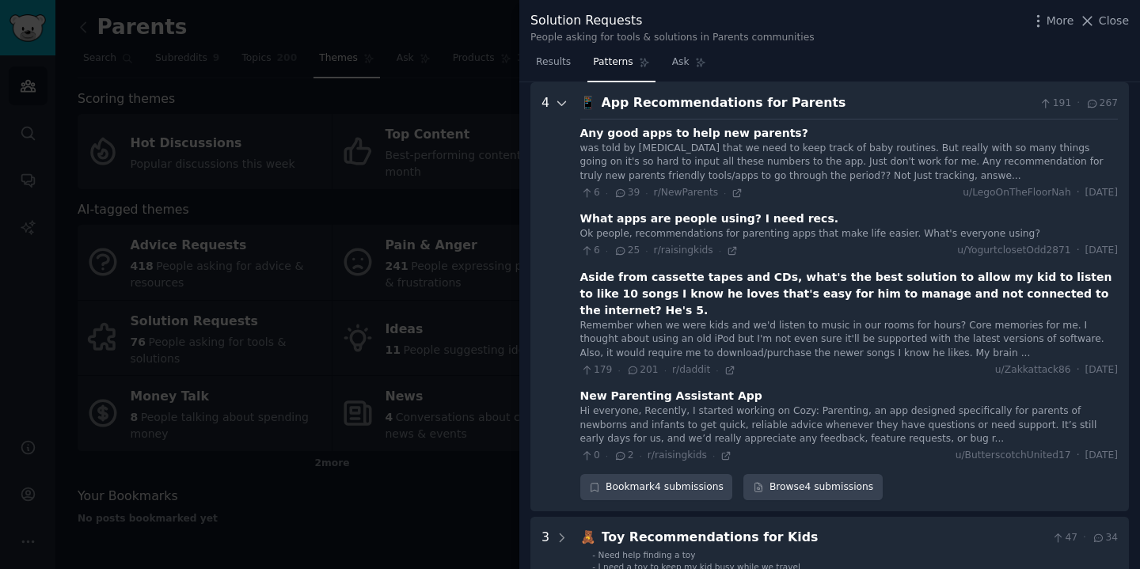
scroll to position [157, 0]
click at [659, 135] on div "Any good apps to help new parents?" at bounding box center [694, 132] width 228 height 17
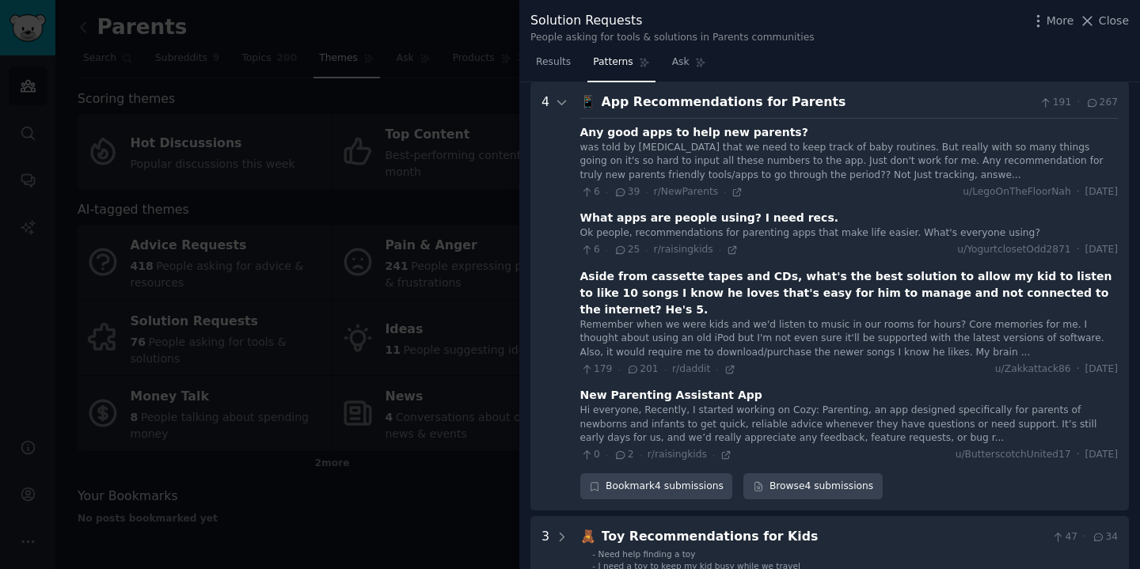
click at [645, 176] on div "was told by [MEDICAL_DATA] that we need to keep track of baby routines. But rea…" at bounding box center [849, 162] width 538 height 42
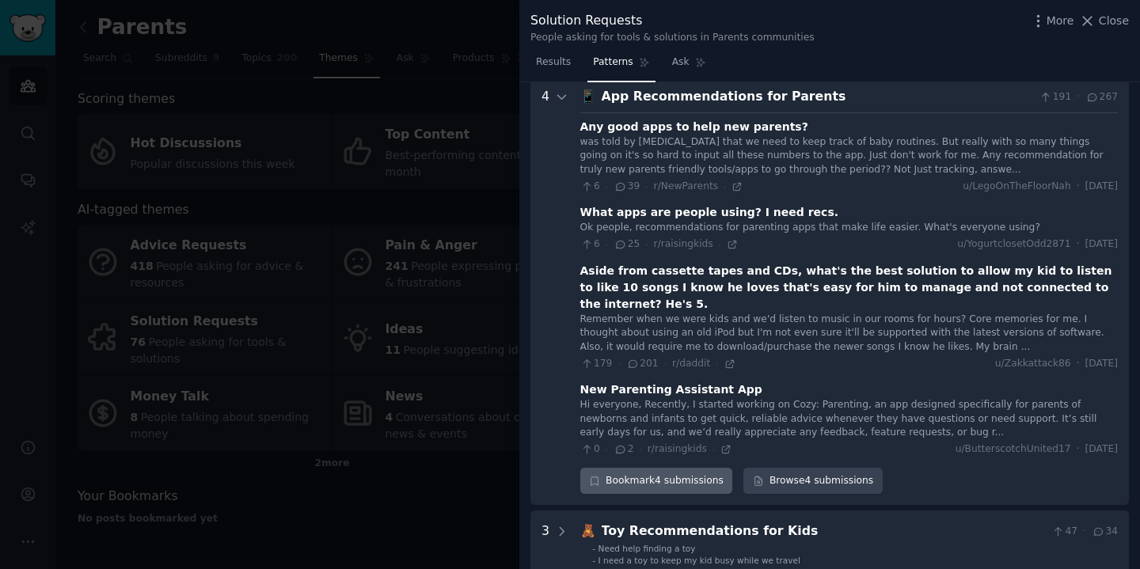
click at [687, 468] on div "Bookmark 4 submissions" at bounding box center [656, 481] width 153 height 27
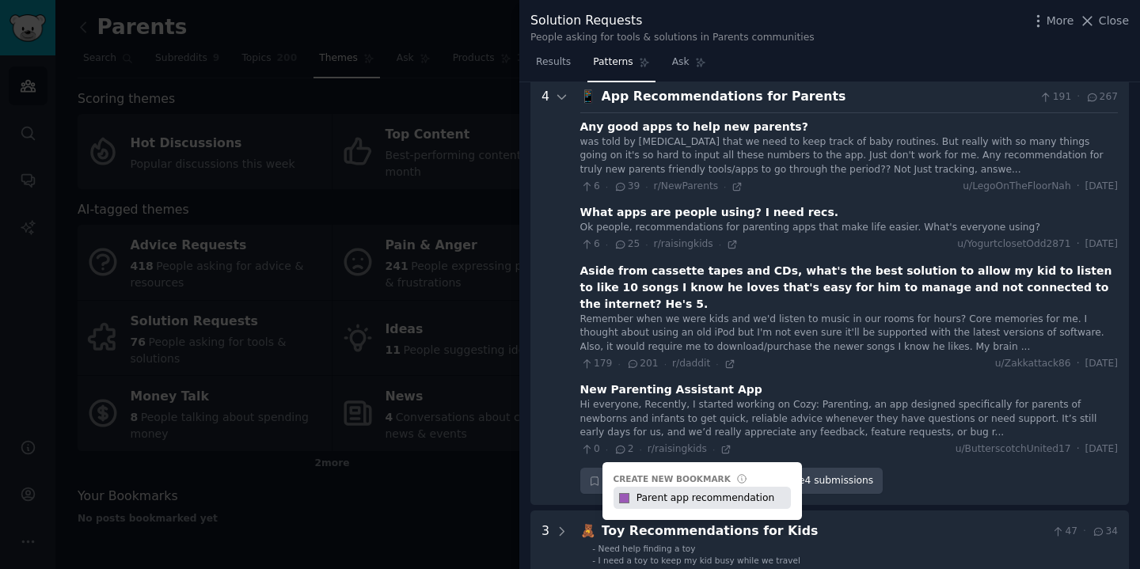
type input "Parent app recommendation"
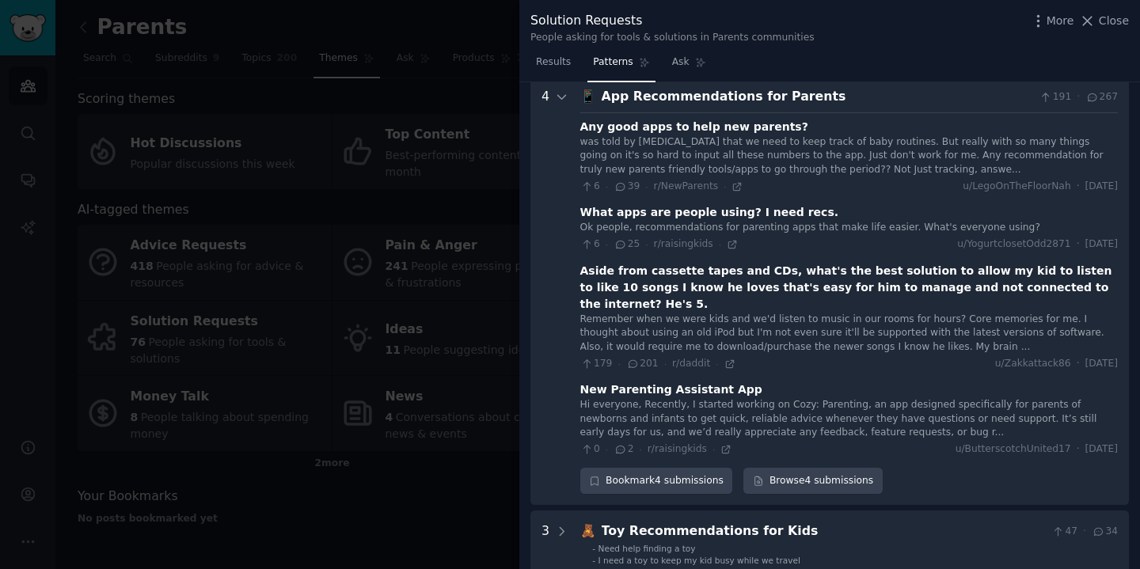
click at [763, 157] on div "was told by [MEDICAL_DATA] that we need to keep track of baby routines. But rea…" at bounding box center [849, 156] width 538 height 42
click at [807, 473] on link "Browse 4 submissions" at bounding box center [812, 481] width 139 height 27
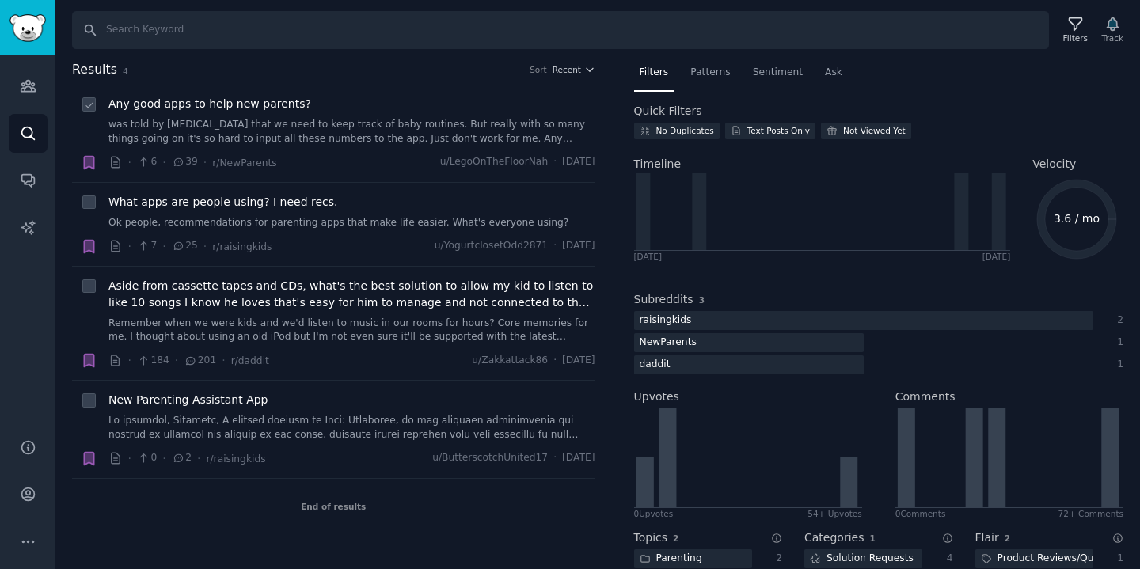
click at [311, 120] on link "was told by [MEDICAL_DATA] that we need to keep track of baby routines. But rea…" at bounding box center [351, 132] width 487 height 28
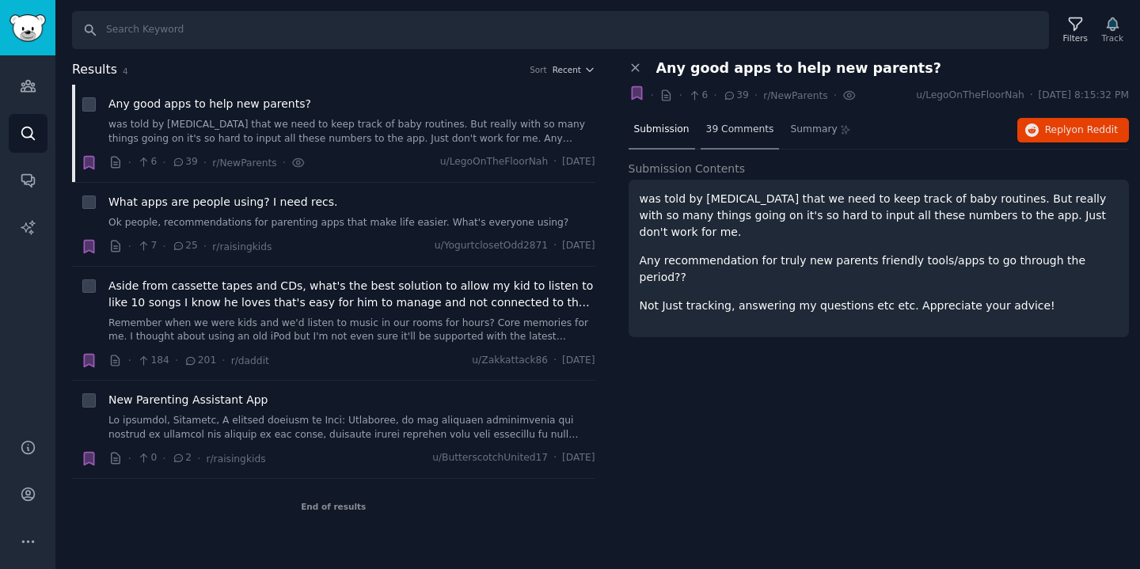
click at [744, 134] on span "39 Comments" at bounding box center [740, 130] width 68 height 14
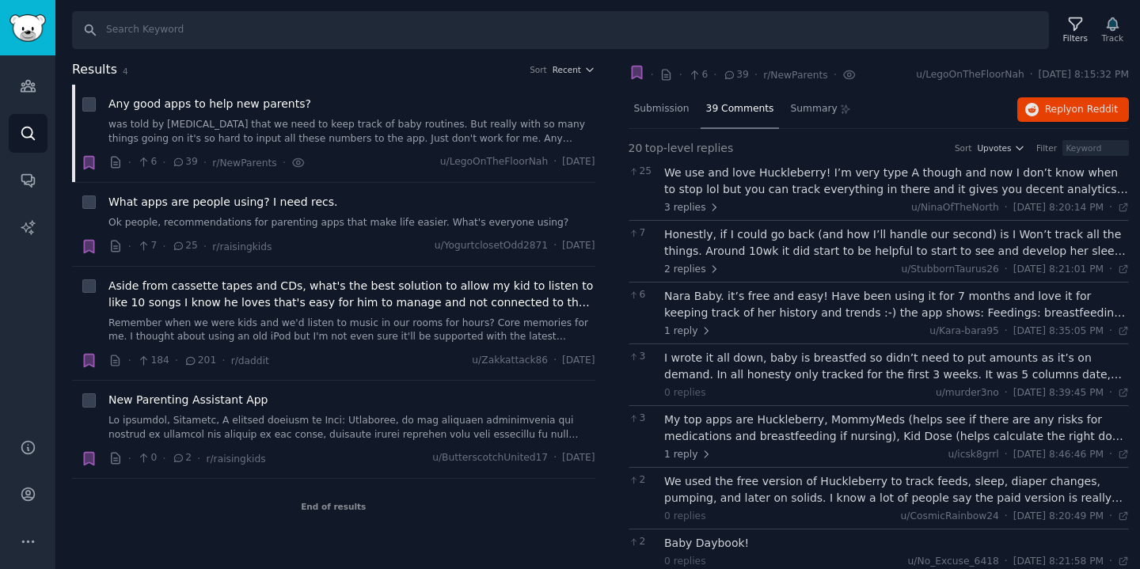
scroll to position [22, 0]
click at [754, 185] on div "We use and love Huckleberry! I’m very type A though and now I don’t know when t…" at bounding box center [896, 179] width 465 height 33
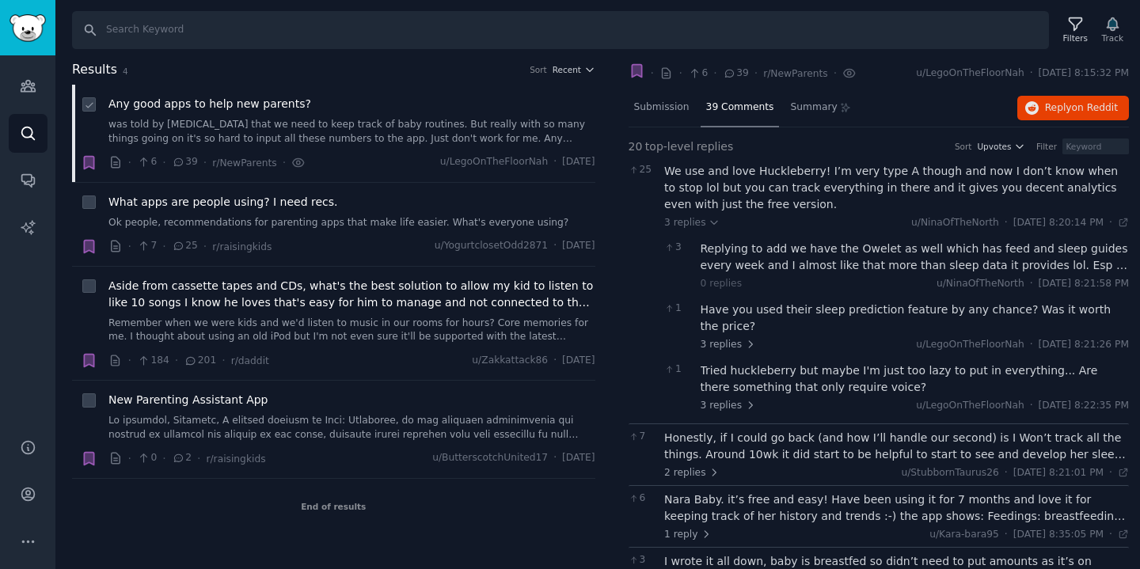
click at [275, 115] on div "Any good apps to help new parents? was told by [MEDICAL_DATA] that we need to k…" at bounding box center [351, 121] width 487 height 50
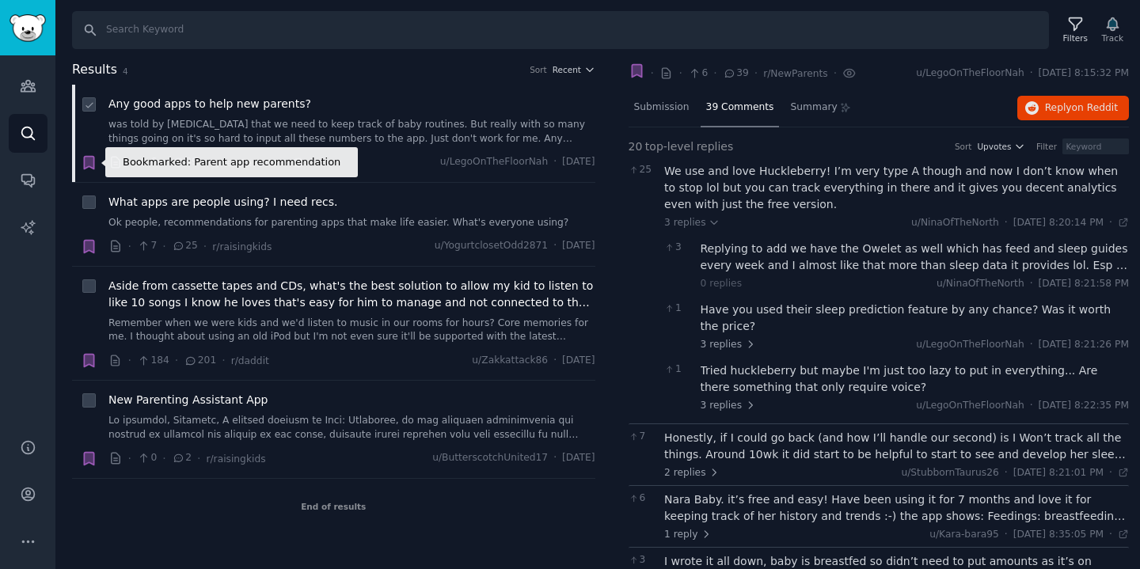
click at [91, 165] on icon "button" at bounding box center [89, 162] width 10 height 13
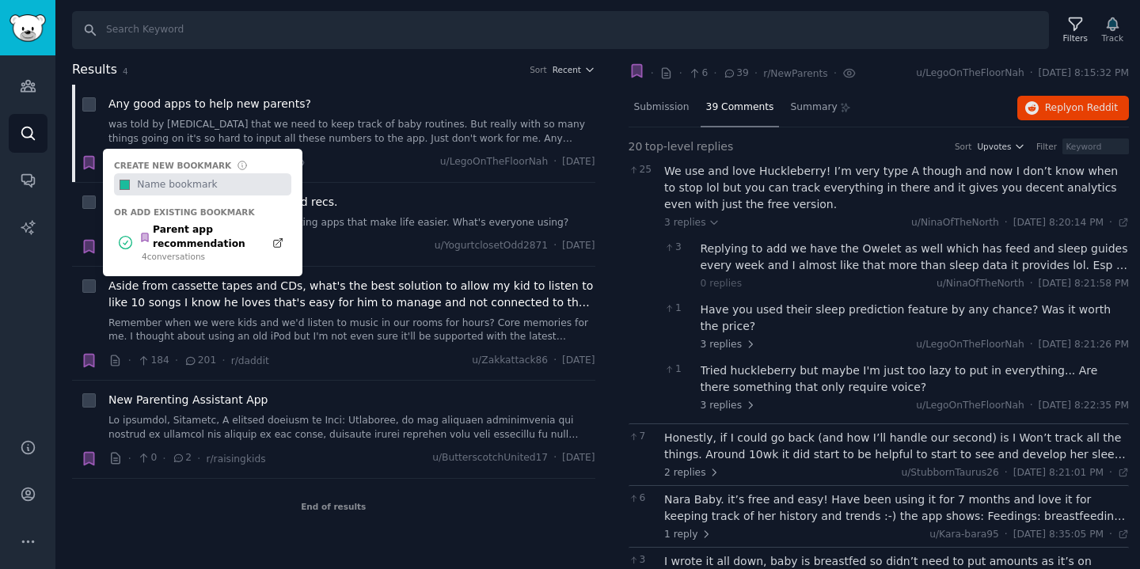
click at [67, 252] on div "Results 4 Sort Recent Bookmarked: Parent app recommendation Create new bookmark…" at bounding box center [597, 315] width 1085 height 510
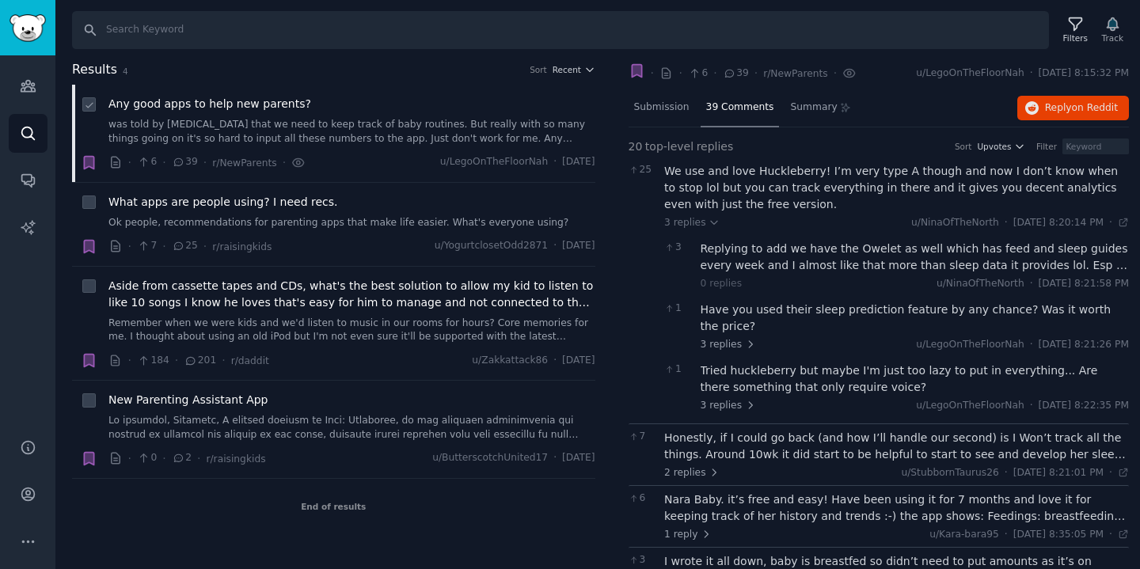
click at [180, 116] on div "Any good apps to help new parents? was told by [MEDICAL_DATA] that we need to k…" at bounding box center [351, 121] width 487 height 50
click at [760, 171] on div "We use and love Huckleberry! I’m very type A though and now I don’t know when t…" at bounding box center [896, 188] width 465 height 50
copy div "Huckleberry"
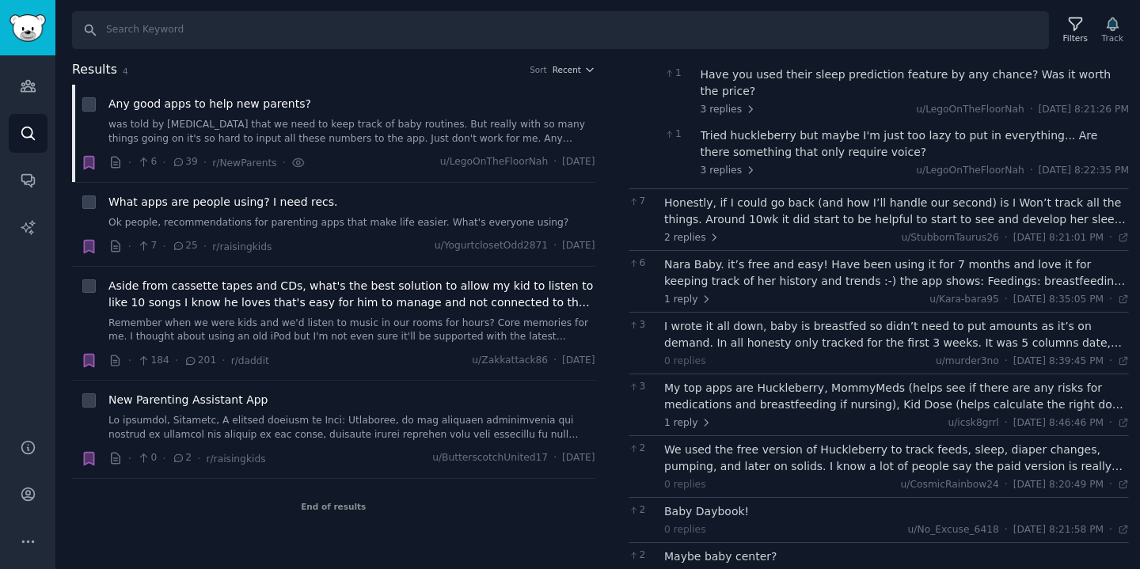
scroll to position [291, 0]
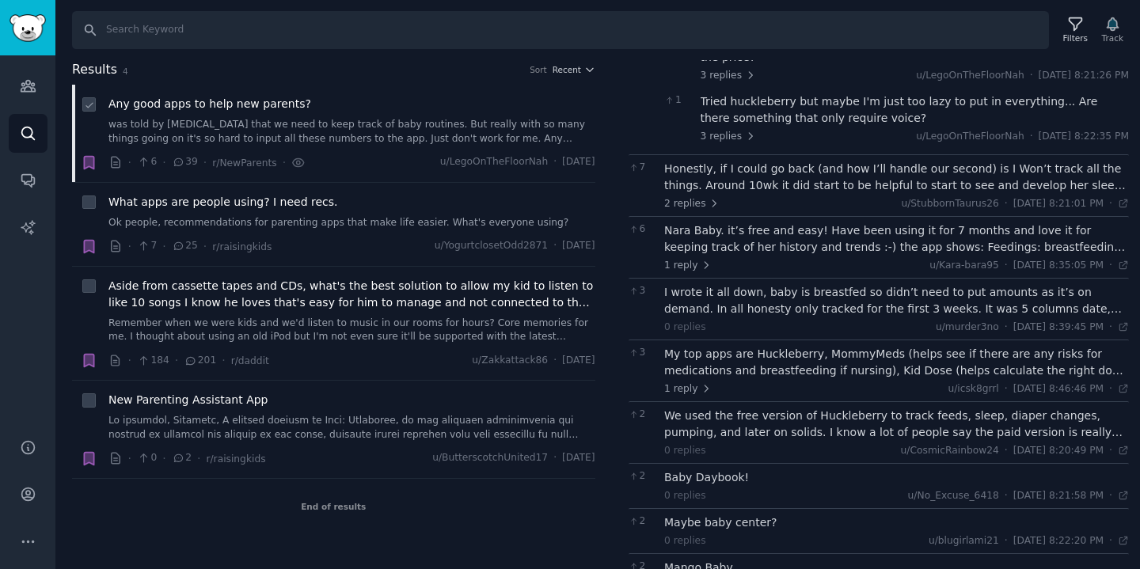
click at [359, 135] on link "was told by [MEDICAL_DATA] that we need to keep track of baby routines. But rea…" at bounding box center [351, 132] width 487 height 28
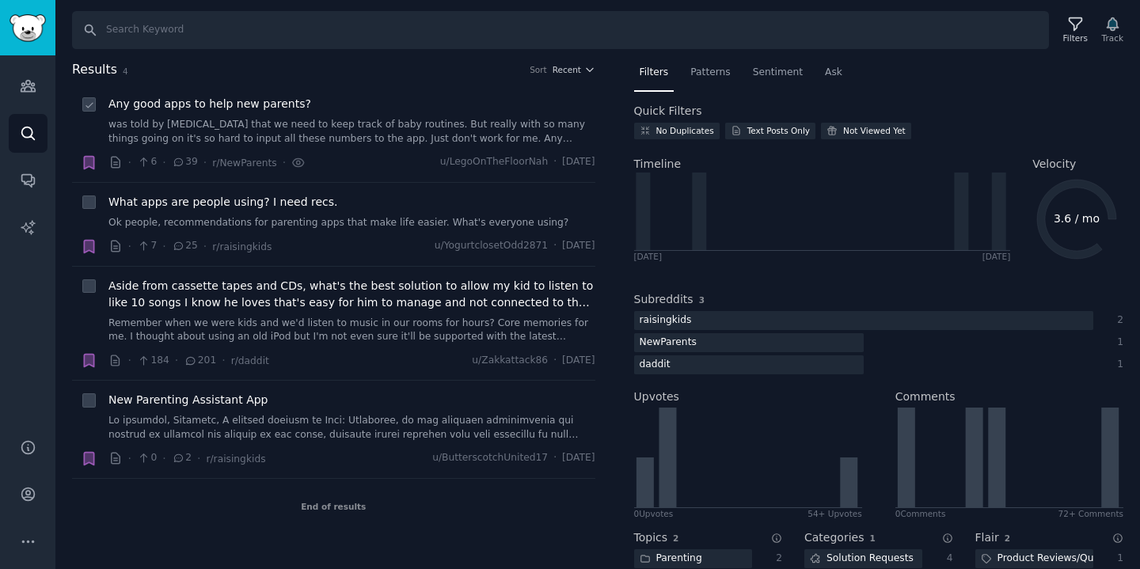
click at [368, 114] on div "Any good apps to help new parents? was told by [MEDICAL_DATA] that we need to k…" at bounding box center [351, 121] width 487 height 50
click at [283, 113] on div "Any good apps to help new parents? was told by [MEDICAL_DATA] that we need to k…" at bounding box center [351, 121] width 487 height 50
click at [177, 162] on icon at bounding box center [178, 161] width 9 height 7
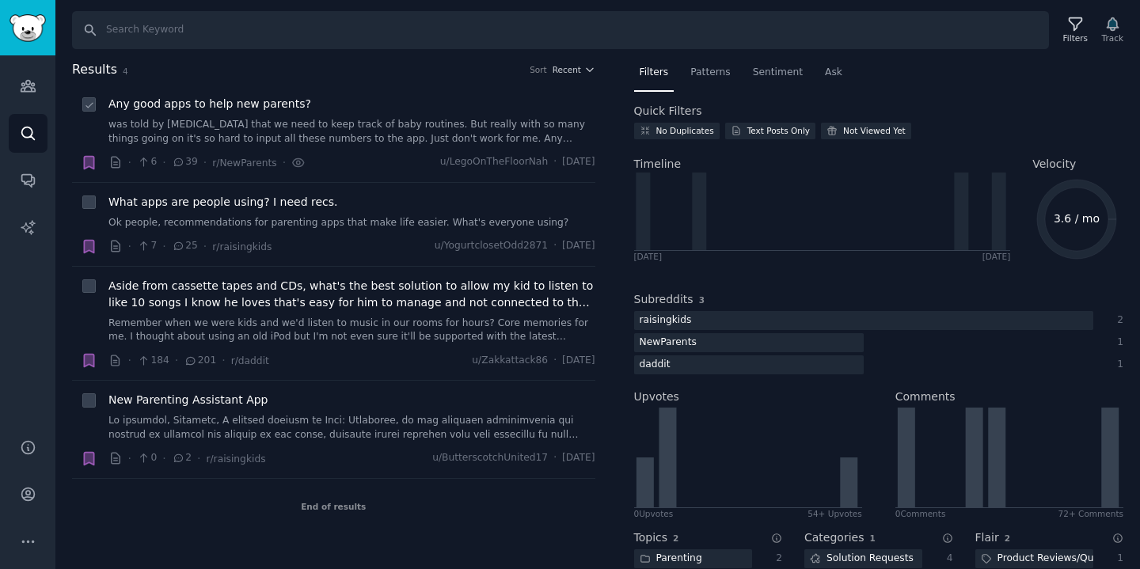
click at [264, 119] on link "was told by [MEDICAL_DATA] that we need to keep track of baby routines. But rea…" at bounding box center [351, 132] width 487 height 28
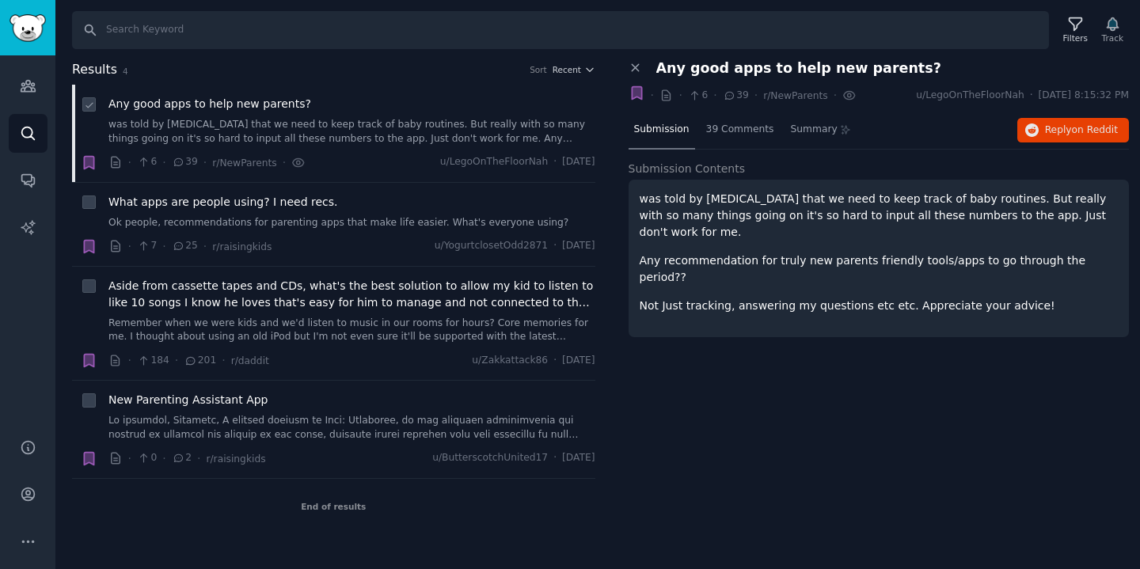
click at [264, 119] on link "was told by [MEDICAL_DATA] that we need to keep track of baby routines. But rea…" at bounding box center [351, 132] width 487 height 28
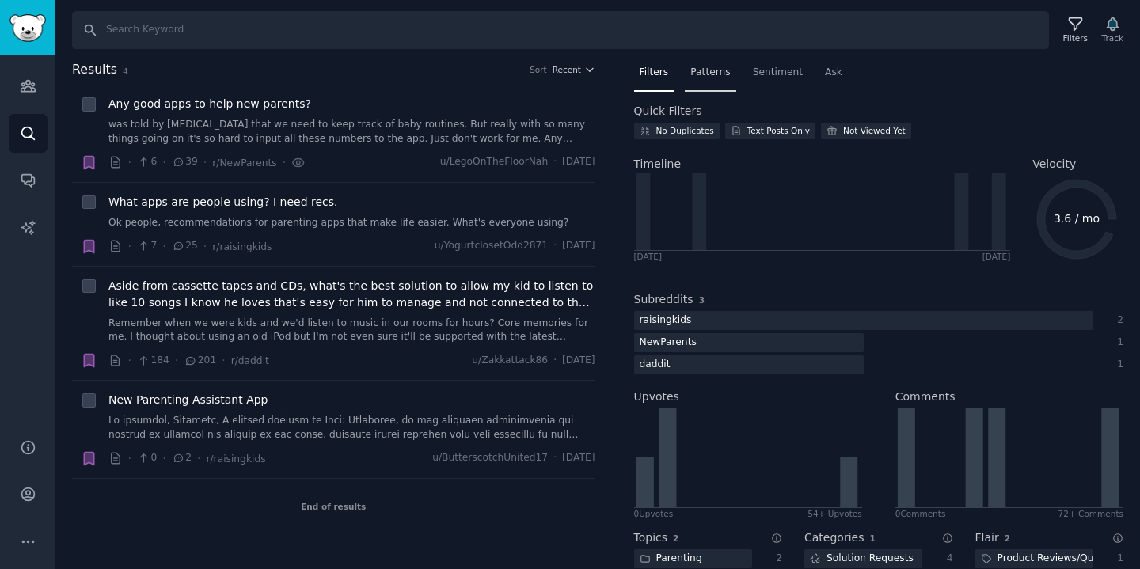
click at [701, 67] on span "Patterns" at bounding box center [710, 73] width 40 height 14
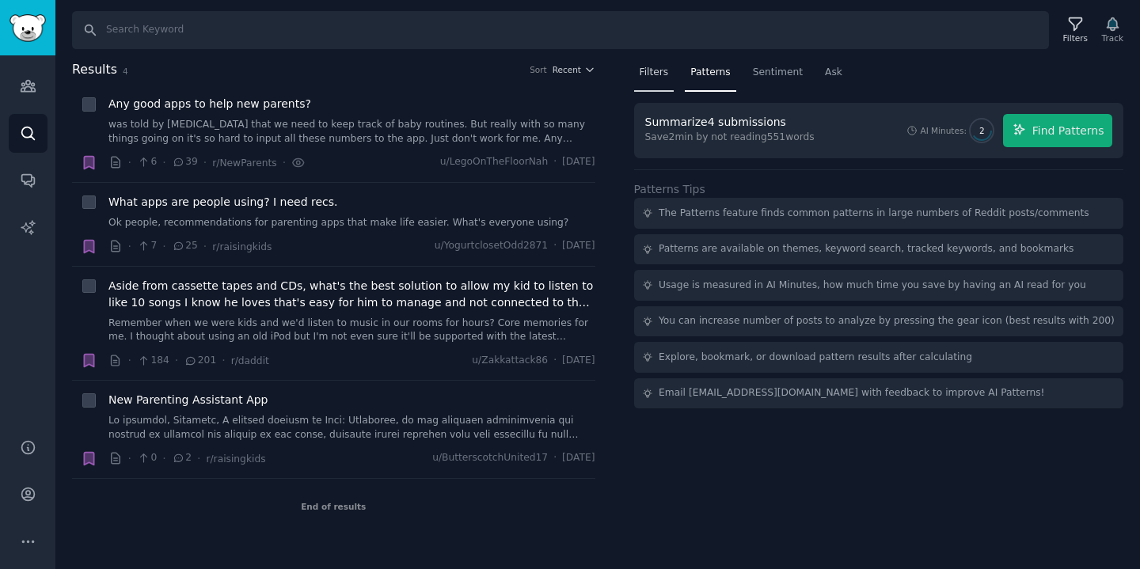
click at [652, 68] on span "Filters" at bounding box center [654, 73] width 29 height 14
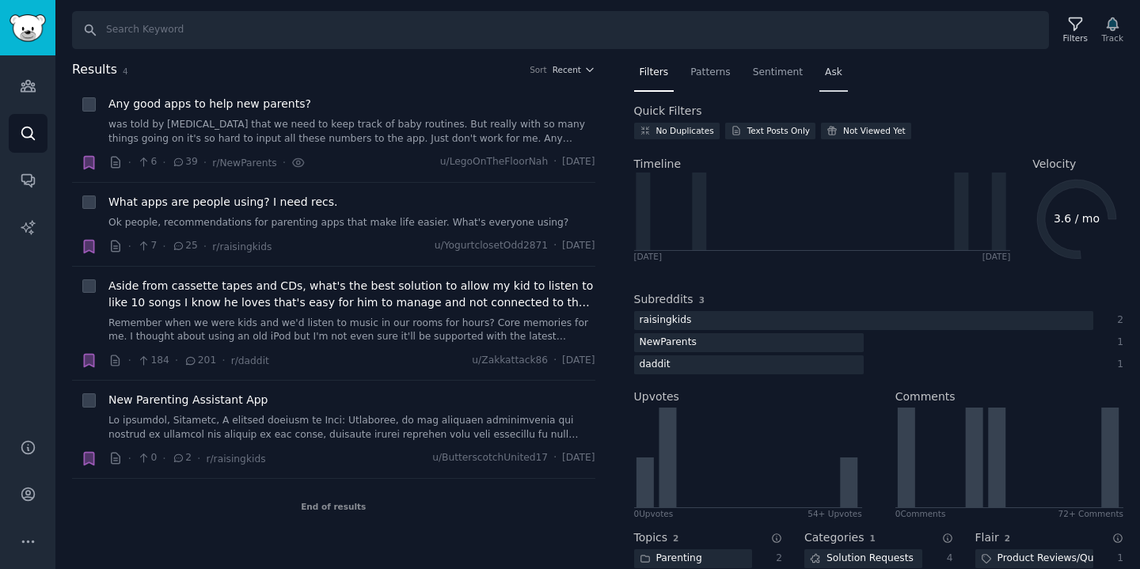
click at [843, 68] on div "Ask" at bounding box center [834, 76] width 29 height 32
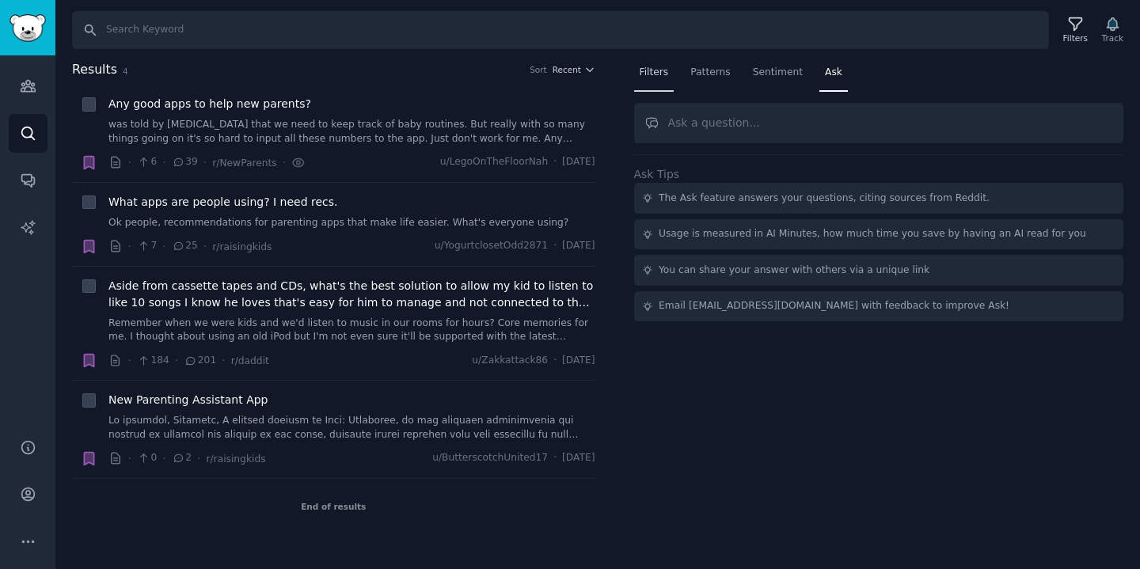
click at [648, 85] on div "Filters" at bounding box center [654, 76] width 40 height 32
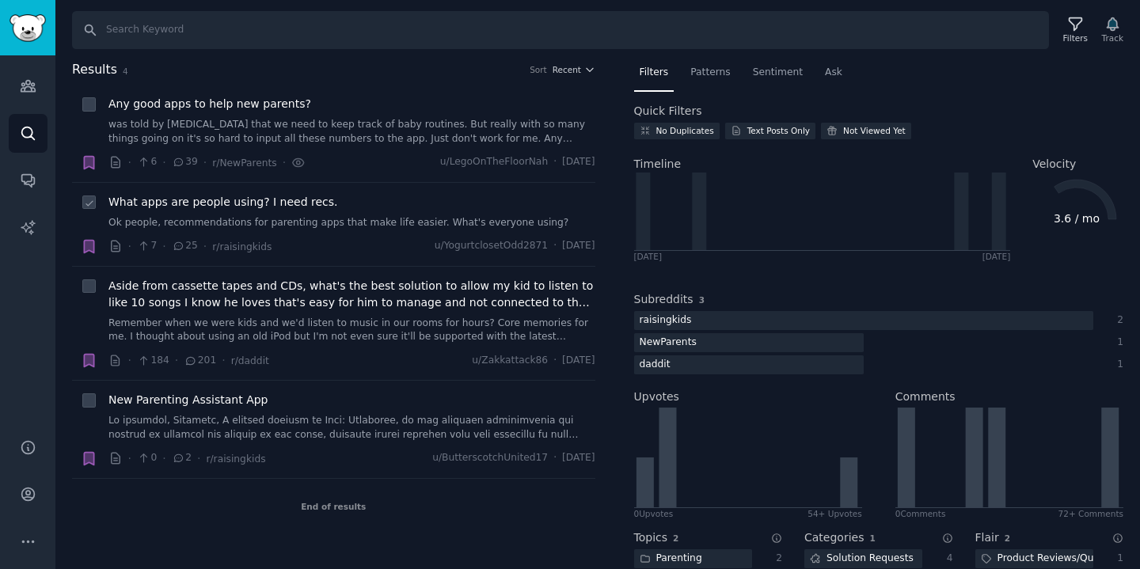
click at [258, 211] on div "What apps are people using? I need recs. Ok people, recommendations for parenti…" at bounding box center [351, 212] width 487 height 36
click at [190, 213] on div "What apps are people using? I need recs. Ok people, recommendations for parenti…" at bounding box center [351, 212] width 487 height 36
click at [325, 223] on link "Ok people, recommendations for parenting apps that make life easier. What's eve…" at bounding box center [351, 223] width 487 height 14
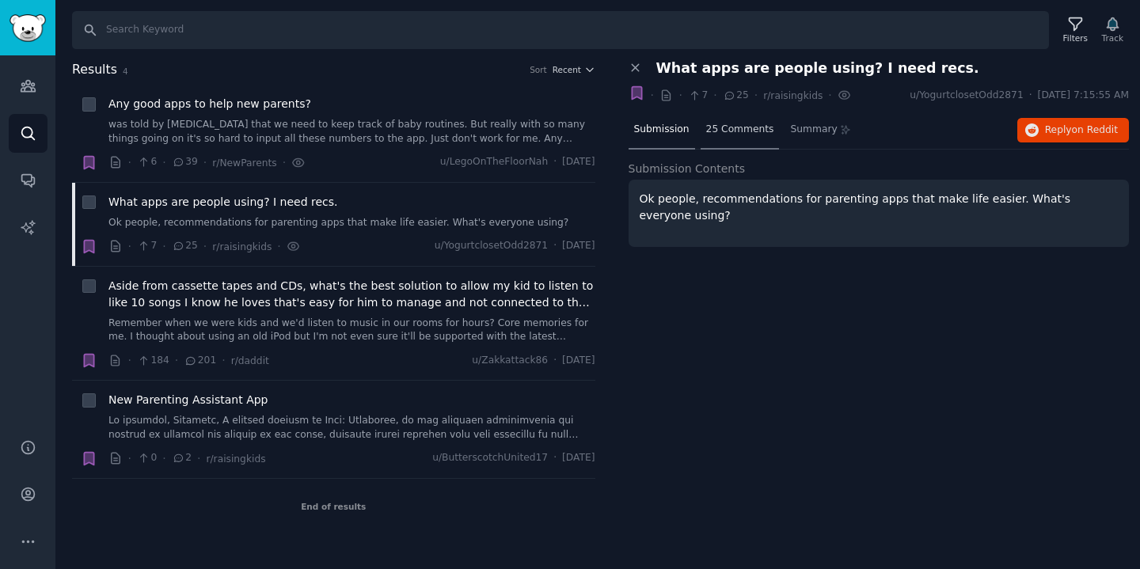
click at [732, 117] on div "25 Comments" at bounding box center [740, 131] width 79 height 38
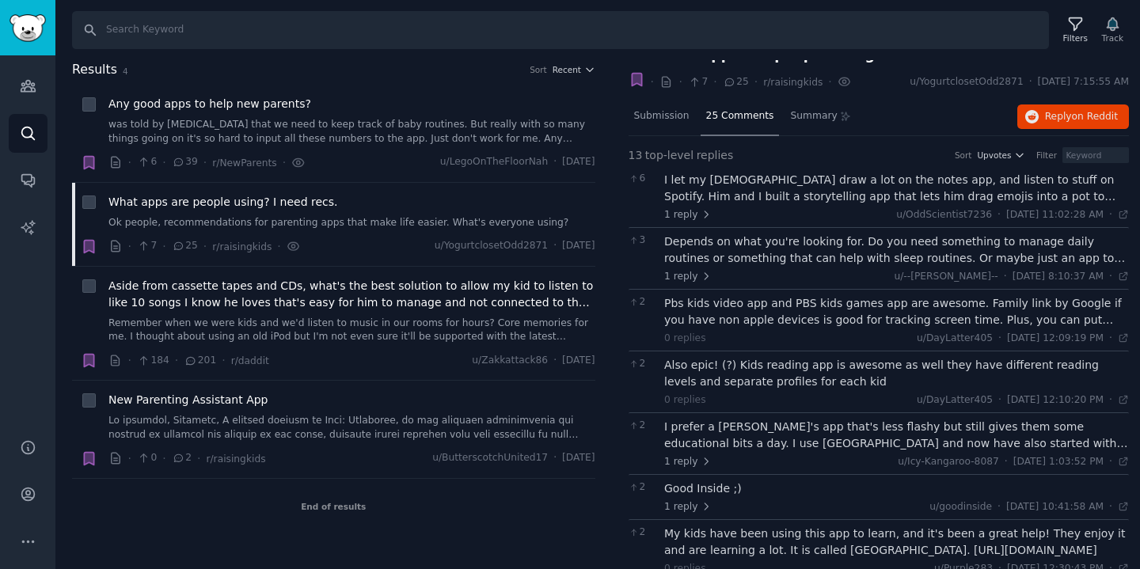
scroll to position [16, 0]
click at [778, 194] on div "I let my [DEMOGRAPHIC_DATA] draw a lot on the notes app, and listen to stuff on…" at bounding box center [896, 185] width 465 height 33
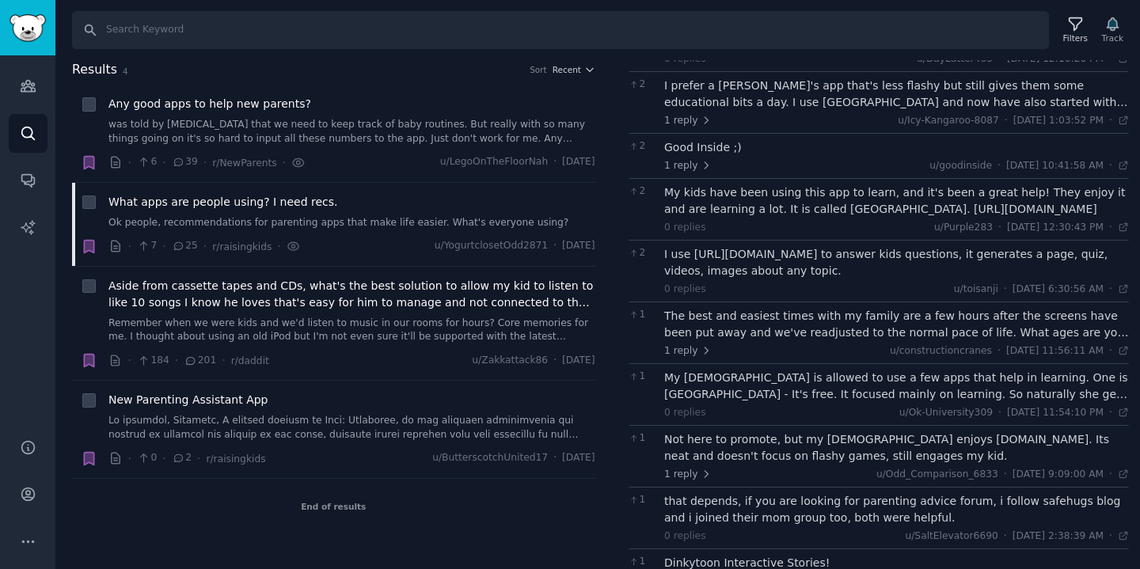
scroll to position [437, 0]
click at [379, 299] on span "Aside from cassette tapes and CDs, what's the best solution to allow my kid to …" at bounding box center [351, 294] width 487 height 33
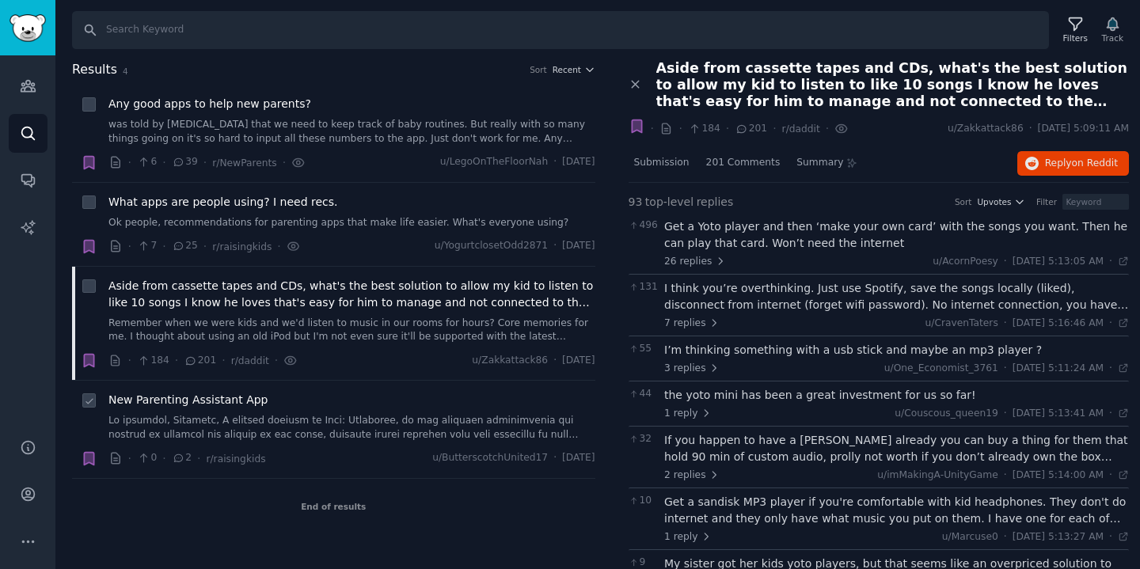
click at [326, 416] on link at bounding box center [351, 428] width 487 height 28
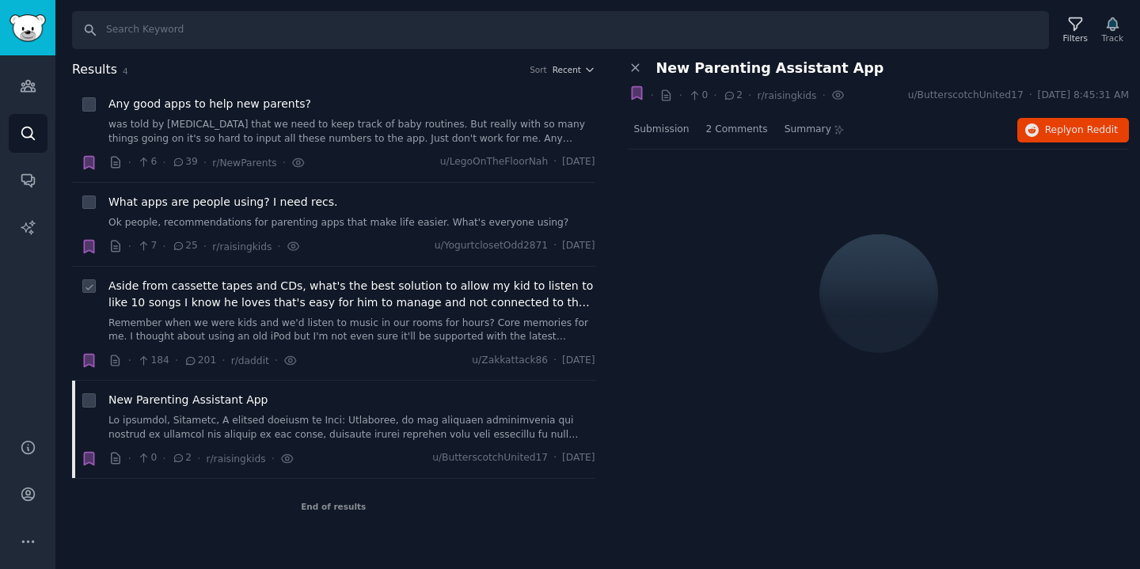
click at [356, 320] on link "Remember when we were kids and we'd listen to music in our rooms for hours? Cor…" at bounding box center [351, 331] width 487 height 28
